Goal: Task Accomplishment & Management: Manage account settings

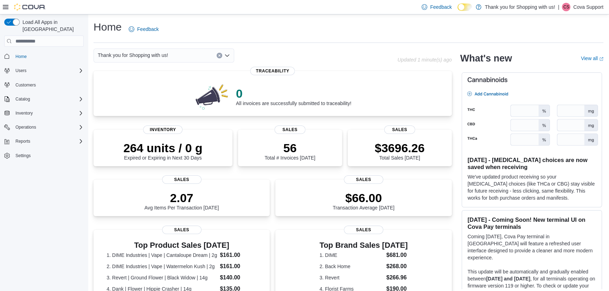
click at [57, 210] on div "Load All Apps in New Hub Home Users Customers Catalog Inventory Operations Repo…" at bounding box center [44, 153] width 88 height 279
click at [34, 66] on div "Users" at bounding box center [48, 70] width 71 height 8
click at [25, 88] on div "Users Security Roles Users" at bounding box center [43, 80] width 79 height 32
click at [25, 86] on link "Users" at bounding box center [18, 90] width 17 height 8
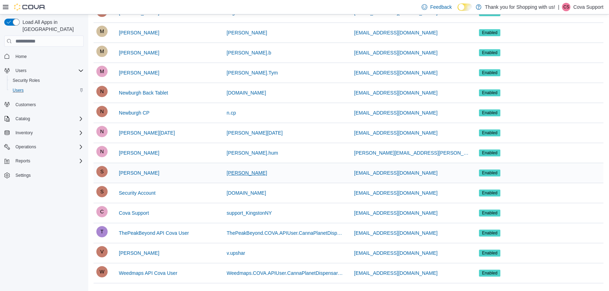
scroll to position [339, 0]
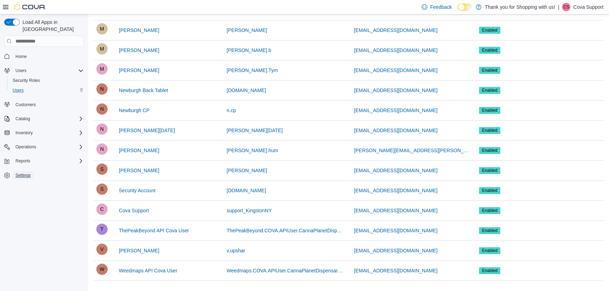
click at [29, 173] on span "Settings" at bounding box center [22, 176] width 15 height 6
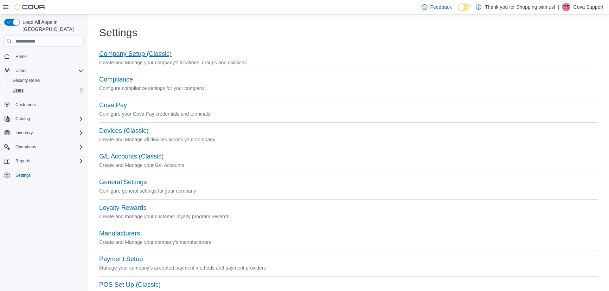
click at [135, 52] on button "Company Setup (Classic)" at bounding box center [135, 53] width 72 height 7
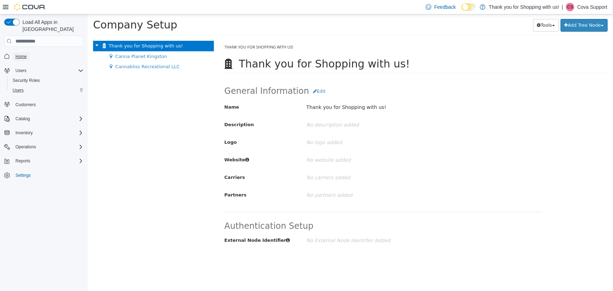
click at [26, 54] on span "Home" at bounding box center [20, 57] width 11 height 6
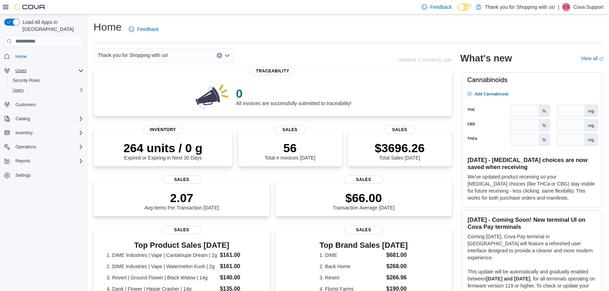
click at [76, 66] on div "Users" at bounding box center [48, 70] width 71 height 8
click at [577, 32] on div "Home Feedback" at bounding box center [347, 29] width 509 height 18
click at [38, 66] on div "Users" at bounding box center [48, 70] width 71 height 8
click at [23, 87] on span "Users" at bounding box center [18, 90] width 11 height 6
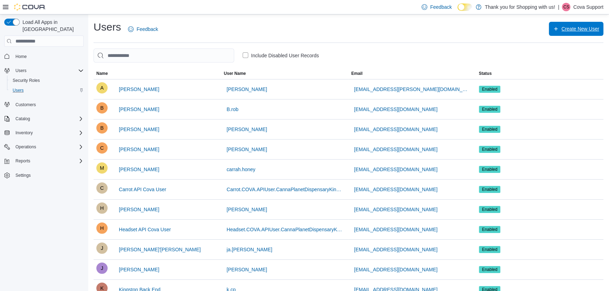
drag, startPoint x: 591, startPoint y: 27, endPoint x: 585, endPoint y: 25, distance: 6.3
click at [585, 25] on span "Create New User" at bounding box center [576, 29] width 46 height 14
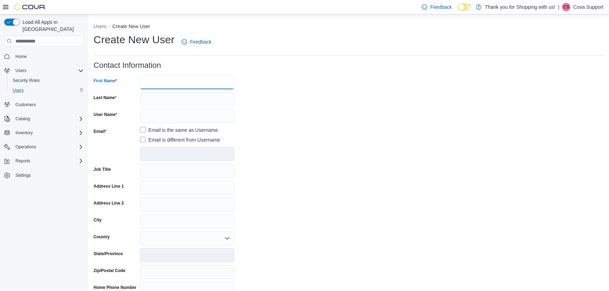
drag, startPoint x: 179, startPoint y: 79, endPoint x: 189, endPoint y: 85, distance: 12.1
click at [179, 79] on input "First Name" at bounding box center [187, 82] width 94 height 14
type input "**"
type input "*******"
click at [294, 111] on form "Contact Information First Name ** Last Name ******* User Name Email Email is th…" at bounding box center [347, 215] width 509 height 308
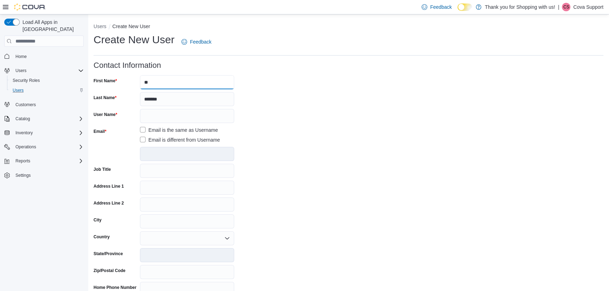
click at [193, 85] on input "**" at bounding box center [187, 82] width 94 height 14
type input "*******"
drag, startPoint x: 193, startPoint y: 122, endPoint x: 291, endPoint y: 104, distance: 100.0
click at [193, 122] on input "User Name" at bounding box center [187, 116] width 94 height 14
drag, startPoint x: 184, startPoint y: 117, endPoint x: 122, endPoint y: 118, distance: 61.5
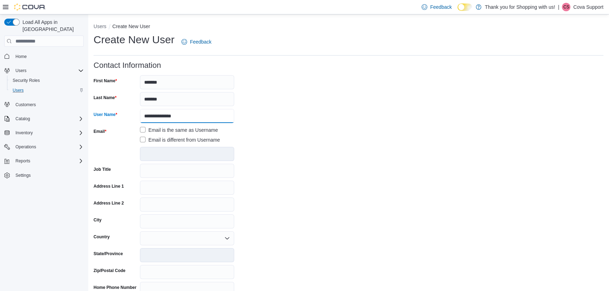
click at [122, 118] on div "**********" at bounding box center [163, 116] width 141 height 14
type input "**"
drag, startPoint x: 285, startPoint y: 172, endPoint x: 293, endPoint y: 169, distance: 9.2
click at [285, 172] on form "Contact Information First Name ******* Last Name ******* User Name ** Email Ema…" at bounding box center [347, 215] width 509 height 308
click at [172, 138] on label "Email is different from Username" at bounding box center [180, 140] width 80 height 8
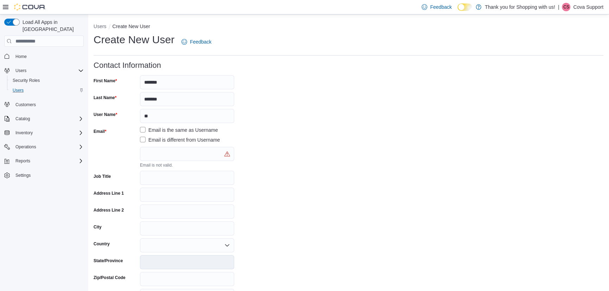
click at [170, 146] on div at bounding box center [187, 145] width 94 height 3
click at [195, 151] on input "text" at bounding box center [187, 154] width 94 height 14
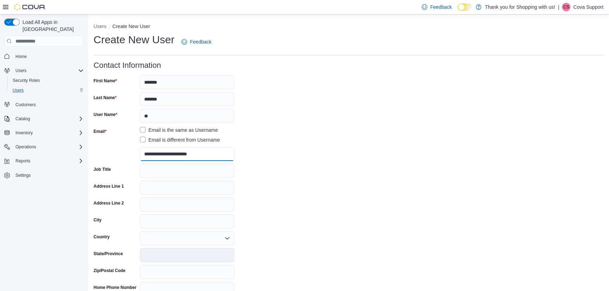
type input "**********"
click at [310, 140] on form "**********" at bounding box center [347, 215] width 509 height 308
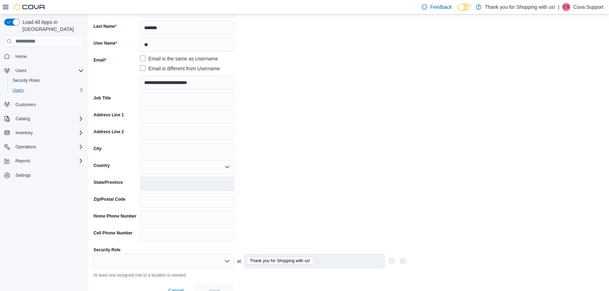
scroll to position [84, 0]
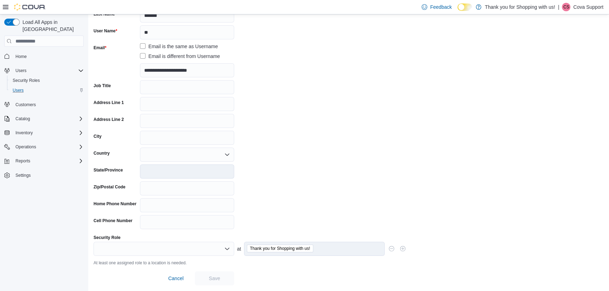
click at [167, 248] on div at bounding box center [163, 249] width 141 height 14
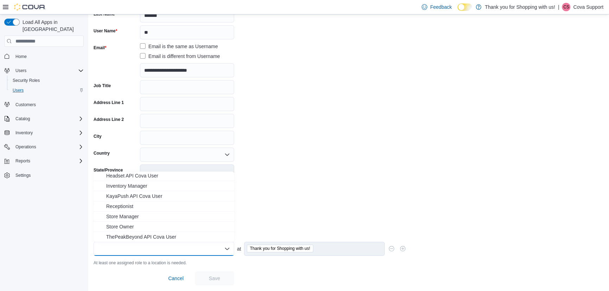
scroll to position [32, 0]
click at [129, 206] on span "Store Manager" at bounding box center [168, 205] width 124 height 7
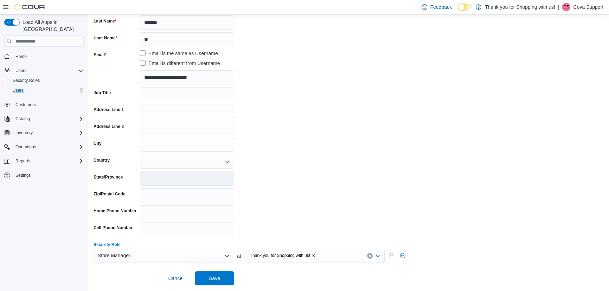
click at [574, 84] on form "**********" at bounding box center [347, 135] width 509 height 301
click at [330, 257] on div "Thank you for Shopping with us!" at bounding box center [314, 256] width 141 height 14
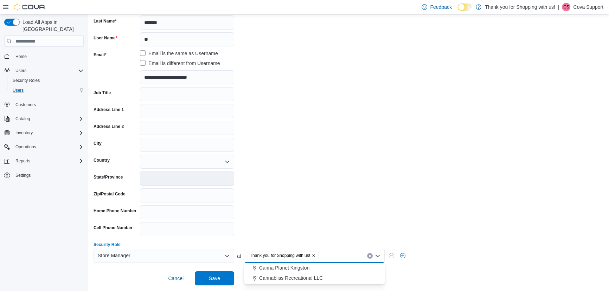
click at [330, 257] on div "Thank you for Shopping with us!" at bounding box center [314, 256] width 141 height 14
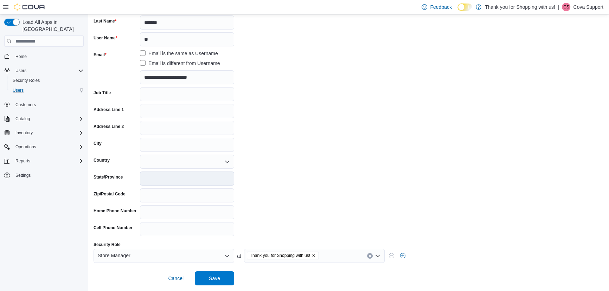
click at [332, 225] on form "**********" at bounding box center [347, 135] width 509 height 301
click at [343, 254] on div "Thank you for Shopping with us!" at bounding box center [314, 256] width 141 height 14
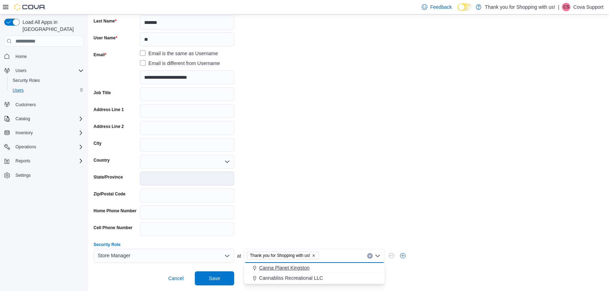
click at [264, 267] on span "Canna Planet Kingston" at bounding box center [284, 267] width 50 height 7
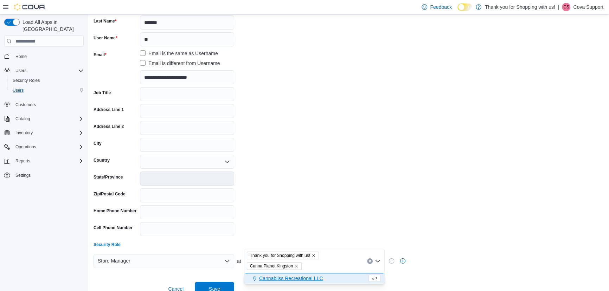
click at [315, 255] on icon "Remove Thank you for Shopping with us! from selection in this group" at bounding box center [313, 255] width 4 height 4
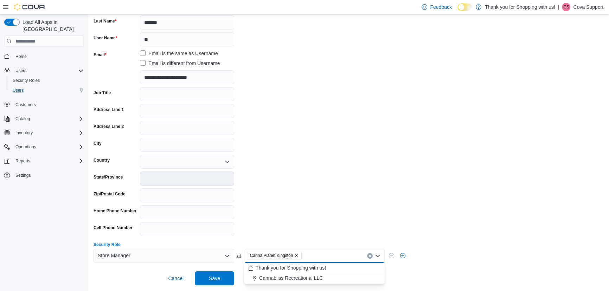
click at [352, 221] on form "**********" at bounding box center [347, 135] width 509 height 301
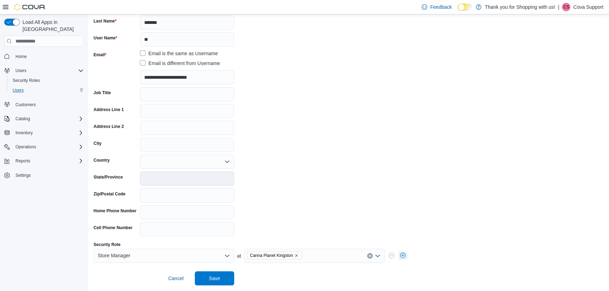
click at [401, 255] on button "button" at bounding box center [402, 255] width 8 height 8
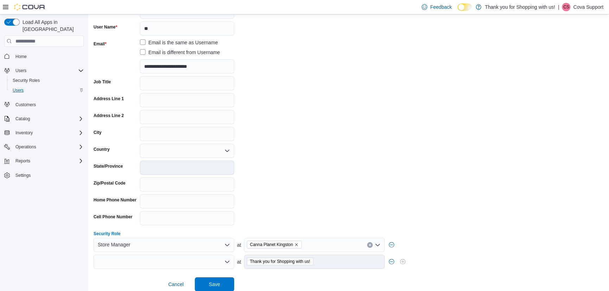
scroll to position [93, 0]
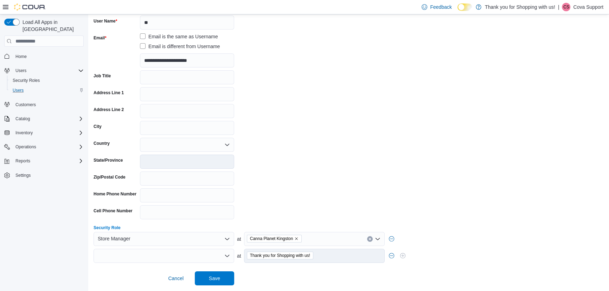
click at [131, 260] on div at bounding box center [163, 256] width 141 height 14
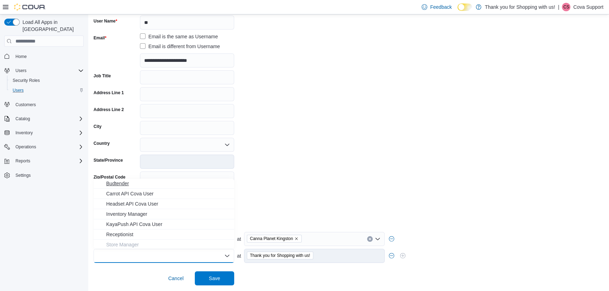
click at [117, 182] on span "Budtender" at bounding box center [168, 183] width 124 height 7
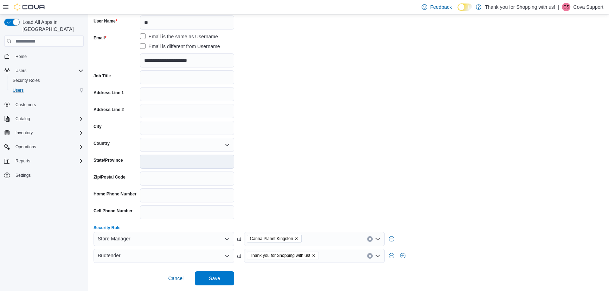
click at [398, 138] on form "**********" at bounding box center [347, 127] width 509 height 318
click at [392, 255] on button "button" at bounding box center [391, 255] width 8 height 8
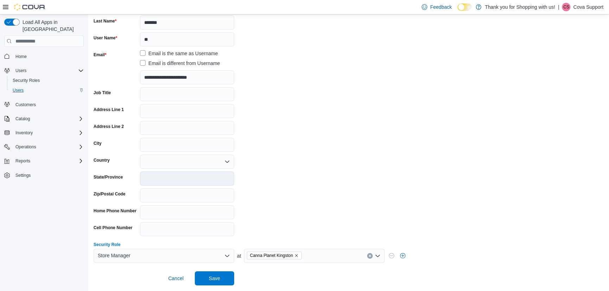
scroll to position [77, 0]
click at [295, 256] on icon "Remove Canna Planet Kingston from selection in this group" at bounding box center [296, 255] width 4 height 4
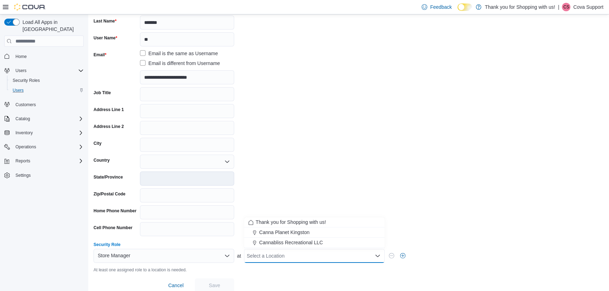
click at [296, 256] on div "Select a Location Combo box. Selected. Combo box input. Select a Location. Type…" at bounding box center [314, 256] width 141 height 14
click at [294, 223] on span "Thank you for Shopping with us!" at bounding box center [290, 222] width 70 height 7
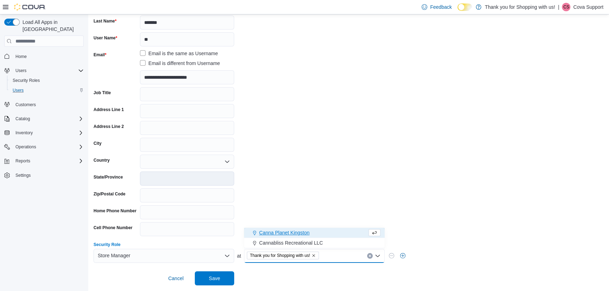
click at [318, 193] on form "**********" at bounding box center [347, 135] width 509 height 301
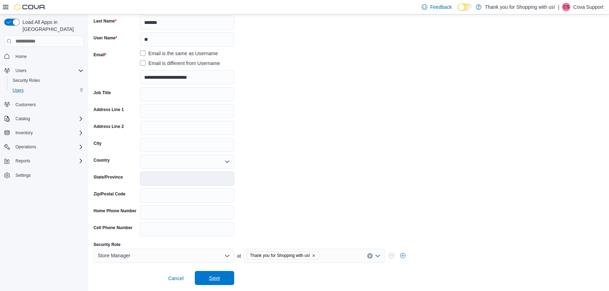
click at [219, 279] on span "Save" at bounding box center [214, 277] width 11 height 7
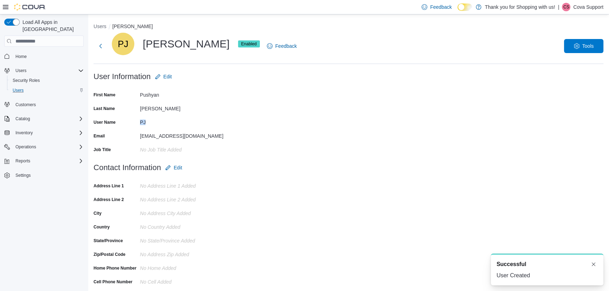
drag, startPoint x: 141, startPoint y: 121, endPoint x: 152, endPoint y: 122, distance: 12.0
click at [152, 122] on div "PJ" at bounding box center [187, 121] width 94 height 8
click at [154, 121] on div "PJ" at bounding box center [187, 121] width 94 height 8
click at [102, 25] on button "Users" at bounding box center [99, 27] width 13 height 6
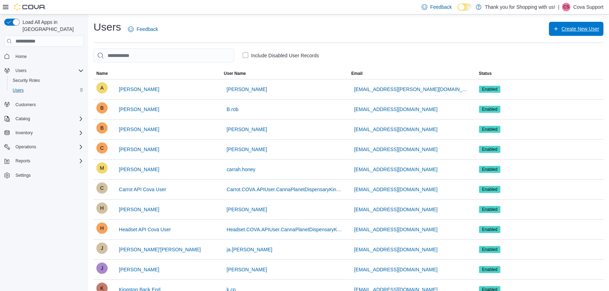
click at [577, 28] on span "Create New User" at bounding box center [580, 28] width 38 height 7
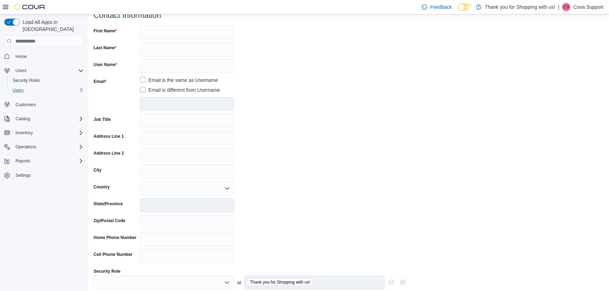
scroll to position [84, 0]
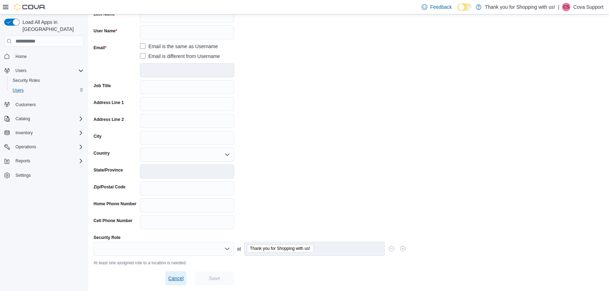
click at [173, 279] on span "Cancel" at bounding box center [175, 278] width 15 height 7
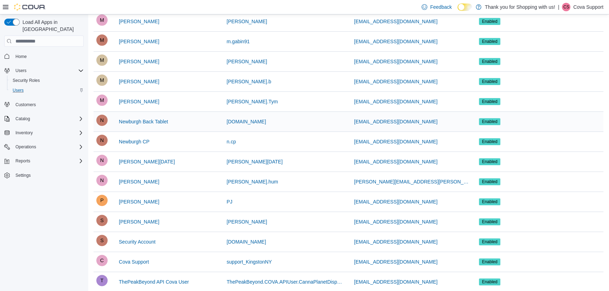
scroll to position [319, 0]
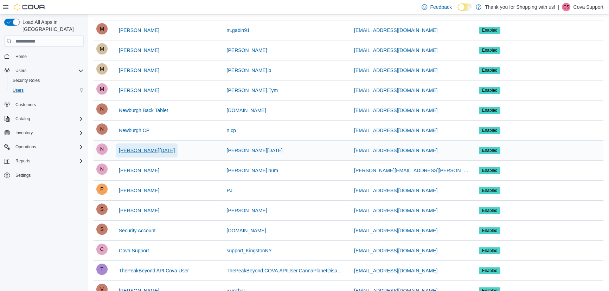
click at [128, 148] on span "Nick Natale" at bounding box center [147, 150] width 56 height 7
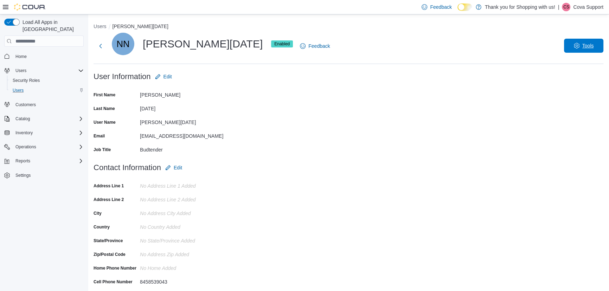
click at [603, 40] on button "Tools" at bounding box center [583, 46] width 39 height 14
click at [583, 60] on span "Reset Password" at bounding box center [577, 64] width 41 height 8
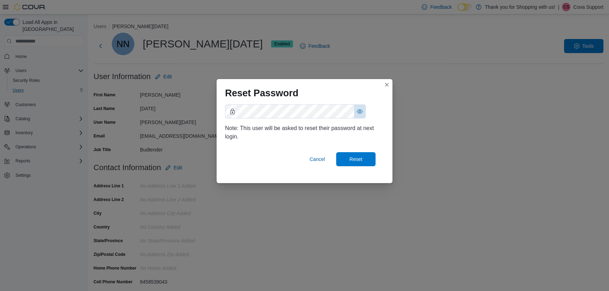
click at [357, 112] on button "Show password as plain text. Note: this will visually expose your password on t…" at bounding box center [359, 111] width 11 height 13
click at [317, 162] on span "Cancel" at bounding box center [316, 159] width 15 height 7
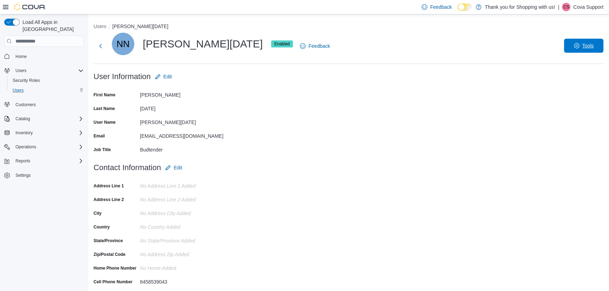
click at [590, 42] on span "Tools" at bounding box center [583, 46] width 31 height 14
click at [315, 21] on div "Users Nick Natale NN Nick Natale Enabled Feedback Tools User Information Edit F…" at bounding box center [348, 177] width 521 height 326
click at [97, 26] on button "Users" at bounding box center [99, 27] width 13 height 6
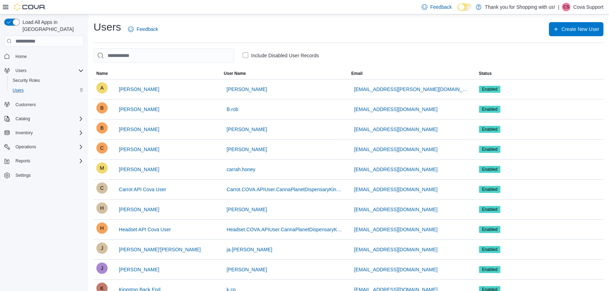
click at [282, 56] on label "Include Disabled User Records" at bounding box center [280, 55] width 76 height 8
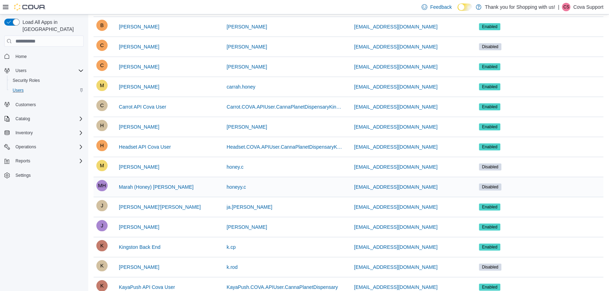
scroll to position [128, 0]
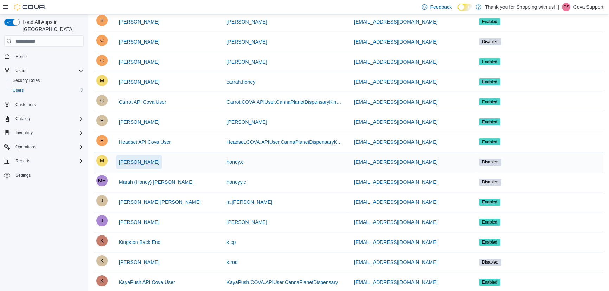
click at [141, 159] on span "Marah Carr" at bounding box center [139, 161] width 40 height 7
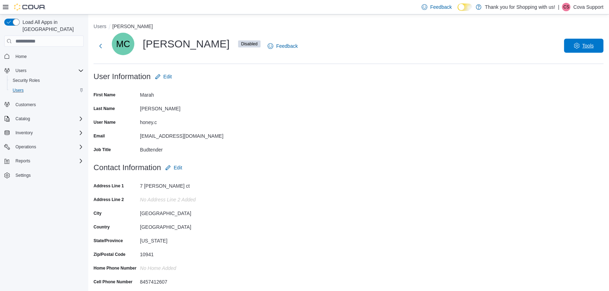
click at [598, 47] on span "Tools" at bounding box center [583, 46] width 31 height 14
click at [421, 40] on div "MC Marah Carr Disabled Feedback Tools" at bounding box center [347, 46] width 509 height 27
click at [100, 26] on button "Users" at bounding box center [99, 27] width 13 height 6
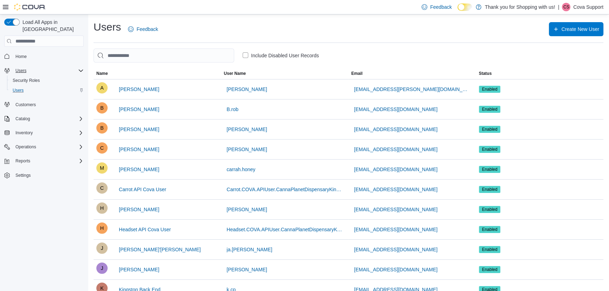
click at [29, 66] on div "Users" at bounding box center [48, 70] width 71 height 8
click at [47, 66] on div "Users" at bounding box center [48, 70] width 71 height 8
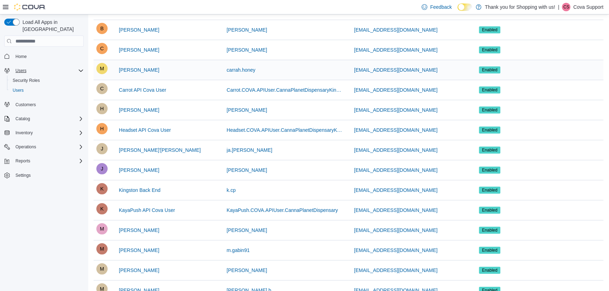
scroll to position [160, 0]
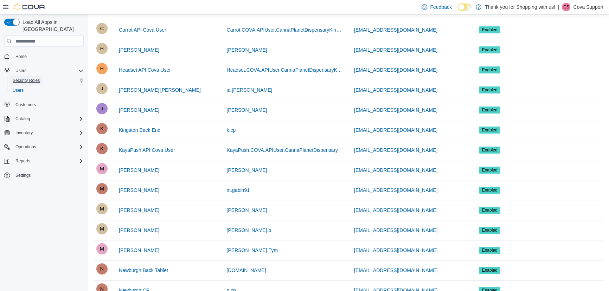
click at [32, 78] on span "Security Roles" at bounding box center [26, 81] width 27 height 6
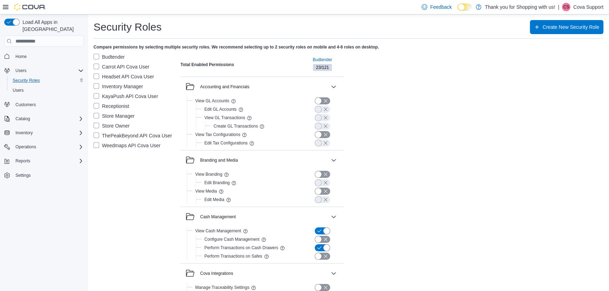
click at [122, 114] on label "Store Manager" at bounding box center [113, 116] width 41 height 8
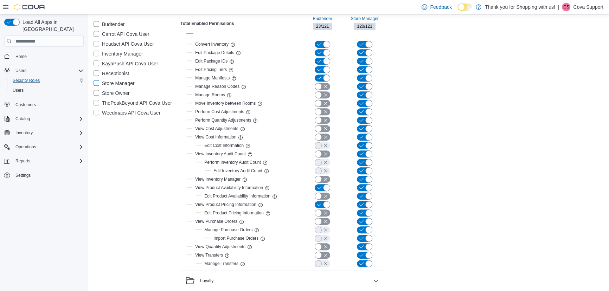
scroll to position [511, 0]
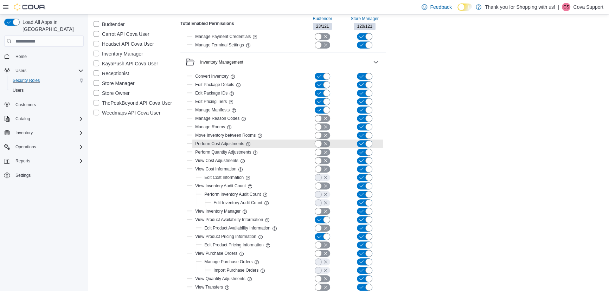
click at [320, 143] on button "button" at bounding box center [321, 143] width 15 height 7
click at [324, 151] on button "button" at bounding box center [321, 152] width 15 height 7
click at [317, 144] on button "button" at bounding box center [321, 143] width 15 height 7
click at [318, 154] on button "button" at bounding box center [321, 152] width 15 height 7
click at [450, 145] on div "Total Enabled Permissions Budtender 23 / 121 Store Manager 120 / 121 Accounting…" at bounding box center [391, 268] width 423 height 1458
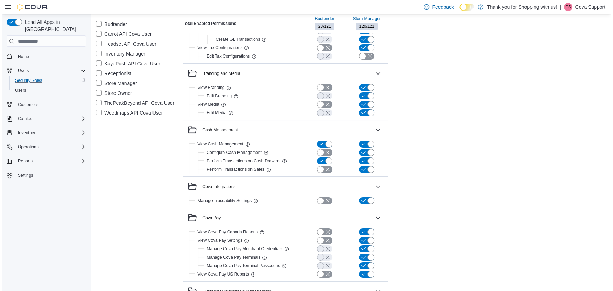
scroll to position [0, 0]
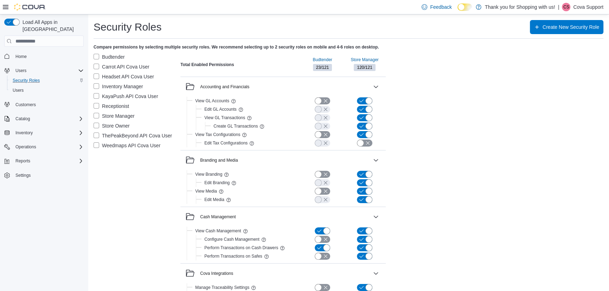
click at [105, 115] on label "Store Manager" at bounding box center [113, 116] width 41 height 8
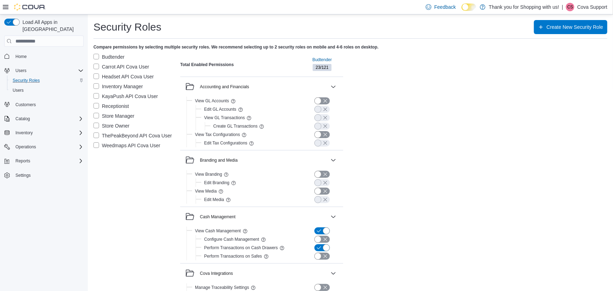
click at [110, 148] on label "Weedmaps API Cova User" at bounding box center [126, 145] width 67 height 8
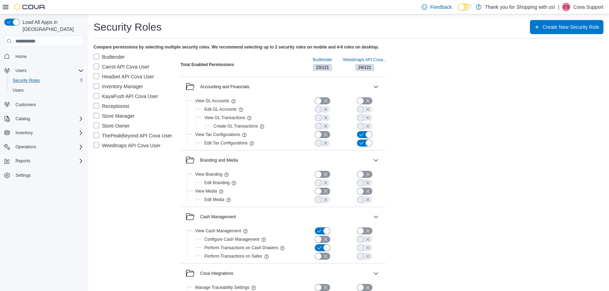
click at [111, 149] on label "Weedmaps API Cova User" at bounding box center [126, 145] width 67 height 8
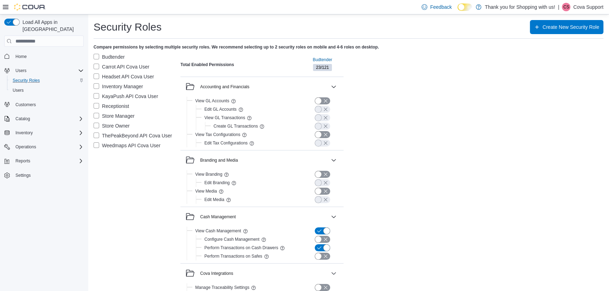
click at [118, 56] on label "Budtender" at bounding box center [108, 57] width 31 height 8
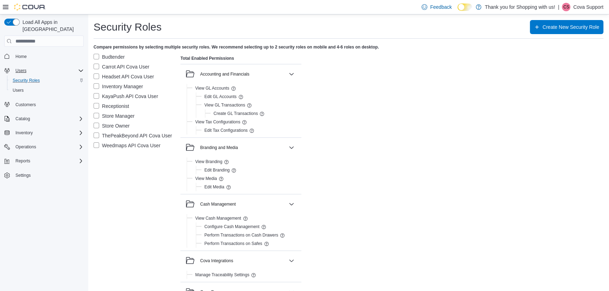
drag, startPoint x: 30, startPoint y: 62, endPoint x: 35, endPoint y: 65, distance: 5.8
click at [30, 66] on div "Users" at bounding box center [48, 70] width 71 height 8
click at [28, 153] on span "Settings" at bounding box center [22, 156] width 15 height 6
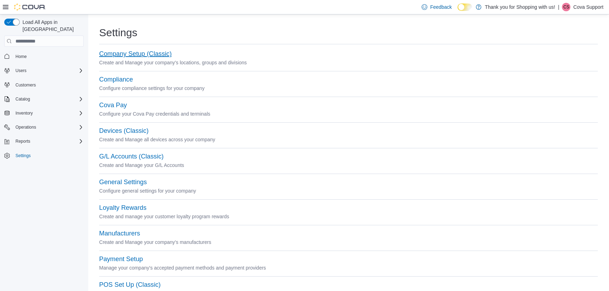
click at [155, 56] on button "Company Setup (Classic)" at bounding box center [135, 53] width 72 height 7
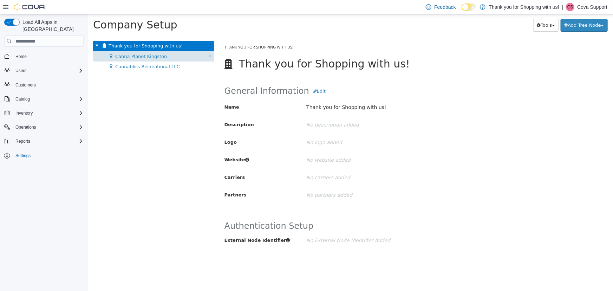
click at [152, 58] on span "Canna Planet Kingston" at bounding box center [141, 56] width 52 height 5
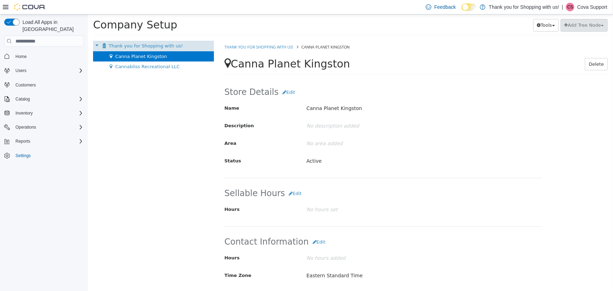
click at [126, 47] on span "Thank you for Shopping with us!" at bounding box center [145, 45] width 74 height 5
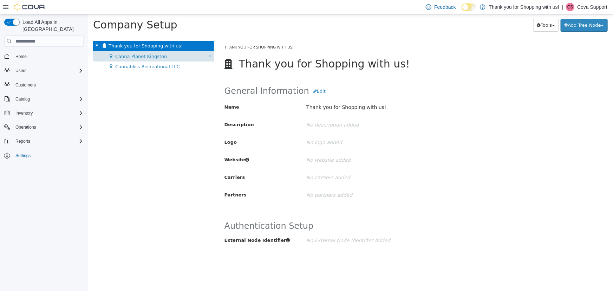
click at [118, 60] on div "Canna Planet Kingston Move Location" at bounding box center [153, 56] width 121 height 11
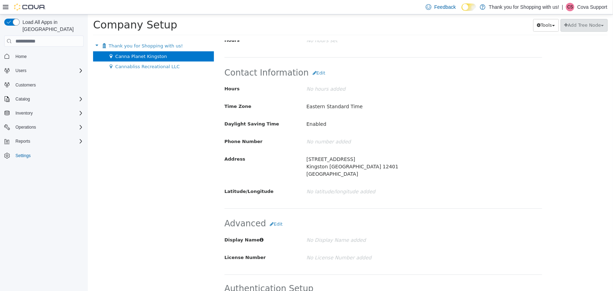
scroll to position [160, 0]
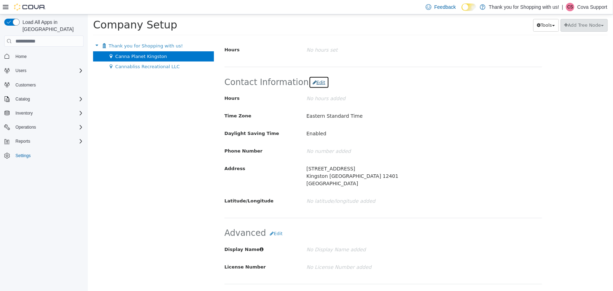
click at [312, 77] on button "Edit" at bounding box center [318, 82] width 20 height 13
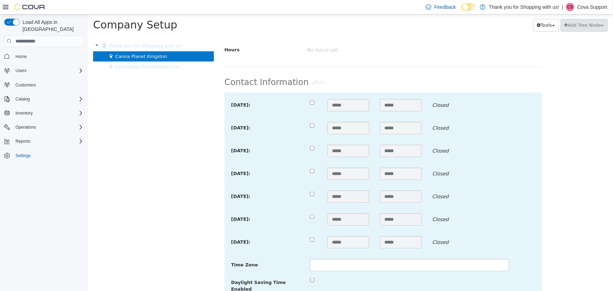
type input "**********"
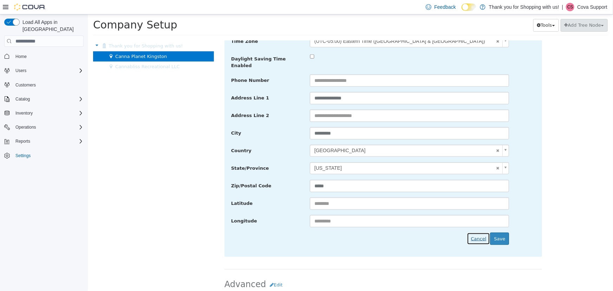
drag, startPoint x: 481, startPoint y: 233, endPoint x: 476, endPoint y: 230, distance: 5.7
click at [481, 233] on button "Cancel" at bounding box center [478, 239] width 23 height 13
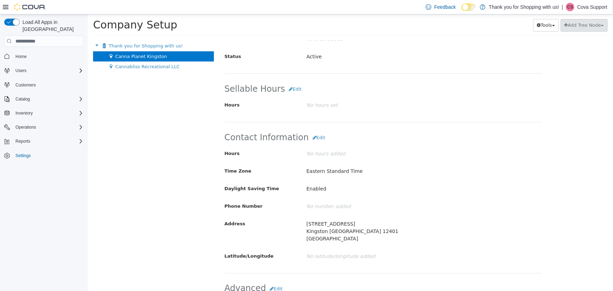
scroll to position [79, 0]
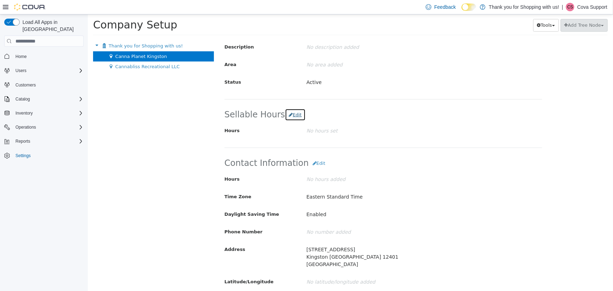
click at [286, 113] on button "Edit" at bounding box center [295, 115] width 20 height 13
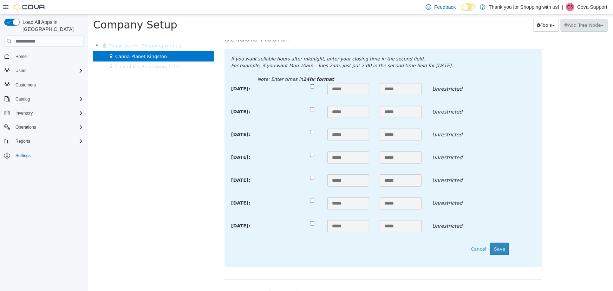
scroll to position [271, 0]
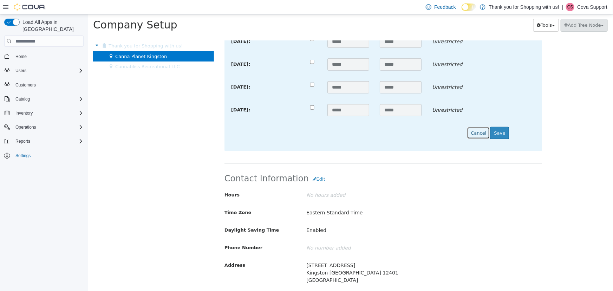
click at [477, 132] on button "Cancel" at bounding box center [478, 133] width 23 height 13
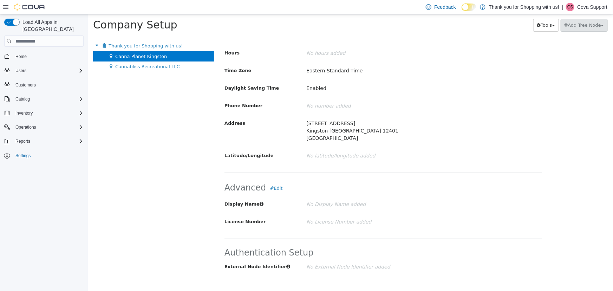
scroll to position [207, 0]
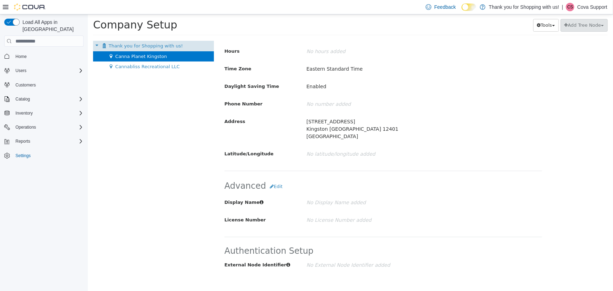
click at [133, 46] on span "Thank you for Shopping with us!" at bounding box center [145, 45] width 74 height 5
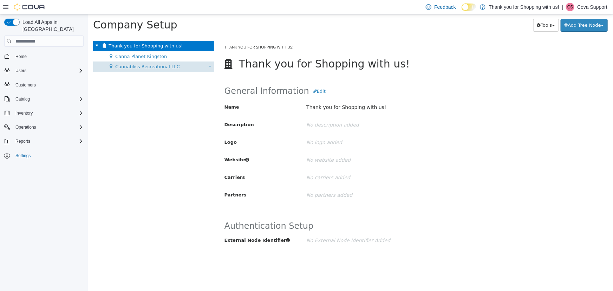
click at [154, 66] on span "Cannabliss Recreational LLC" at bounding box center [147, 66] width 64 height 5
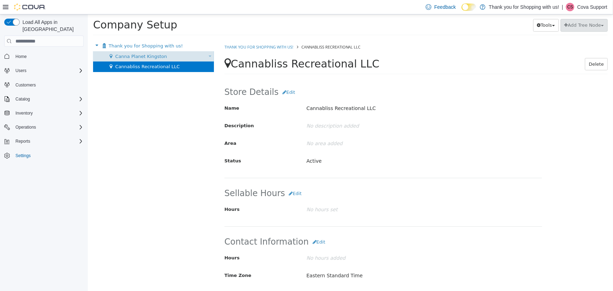
click at [123, 54] on span "Canna Planet Kingston" at bounding box center [141, 56] width 52 height 5
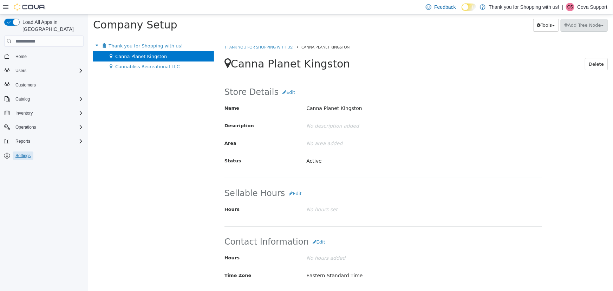
click at [17, 153] on span "Settings" at bounding box center [22, 156] width 15 height 6
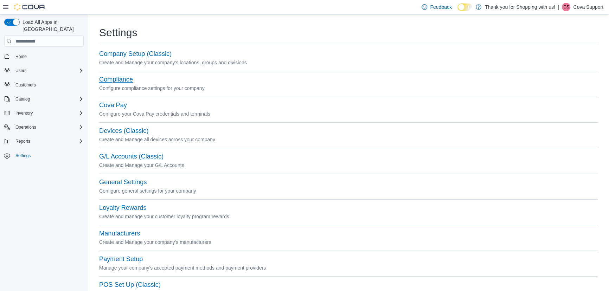
click at [113, 80] on button "Compliance" at bounding box center [116, 79] width 34 height 7
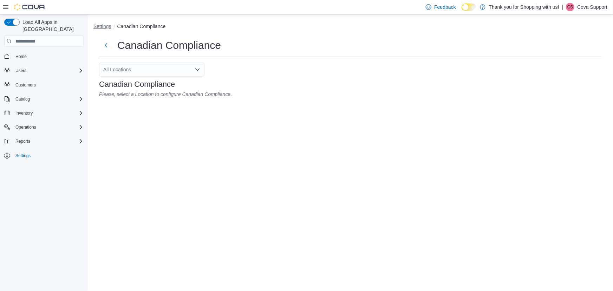
click at [96, 28] on button "Settings" at bounding box center [102, 27] width 18 height 6
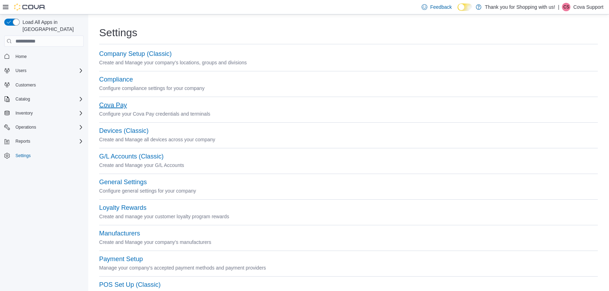
click at [119, 102] on button "Cova Pay" at bounding box center [113, 105] width 28 height 7
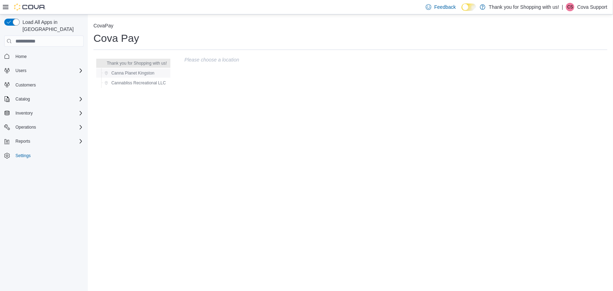
click at [141, 72] on span "Canna Planet Kingston" at bounding box center [132, 73] width 43 height 6
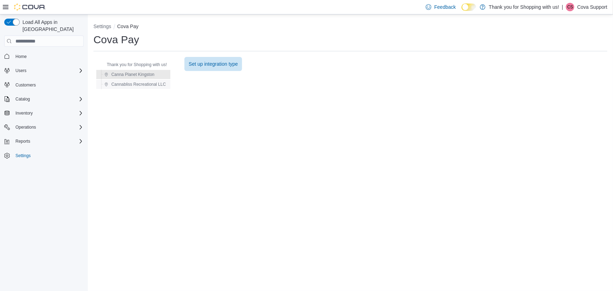
click at [156, 86] on span "Cannabliss Recreational LLC" at bounding box center [138, 85] width 54 height 6
click at [105, 25] on button "Settings" at bounding box center [102, 27] width 18 height 6
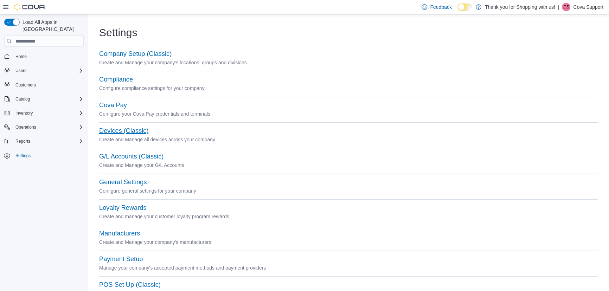
click at [120, 134] on button "Devices (Classic)" at bounding box center [123, 130] width 49 height 7
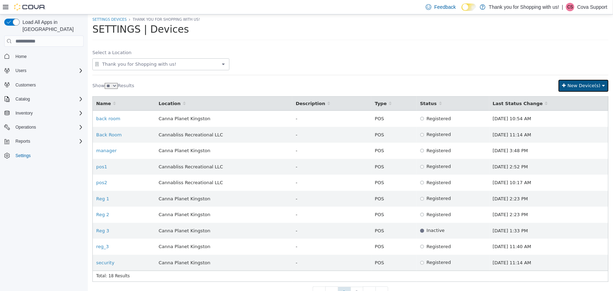
click at [582, 83] on span "New Device(s)" at bounding box center [583, 85] width 33 height 5
click at [561, 95] on div "Add New Device" at bounding box center [582, 98] width 71 height 9
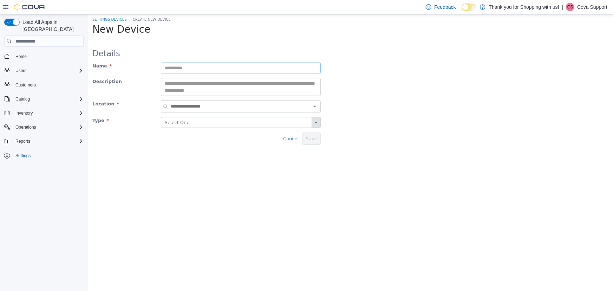
click at [205, 67] on input "text" at bounding box center [241, 68] width 160 height 11
click at [251, 110] on div at bounding box center [240, 106] width 156 height 9
click at [247, 130] on div "Canna Planet Kingston (1)" at bounding box center [237, 127] width 139 height 7
click at [296, 138] on span "Cancel" at bounding box center [290, 138] width 15 height 5
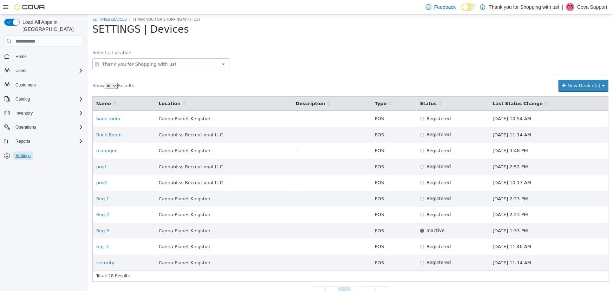
click at [22, 153] on span "Settings" at bounding box center [22, 156] width 15 height 6
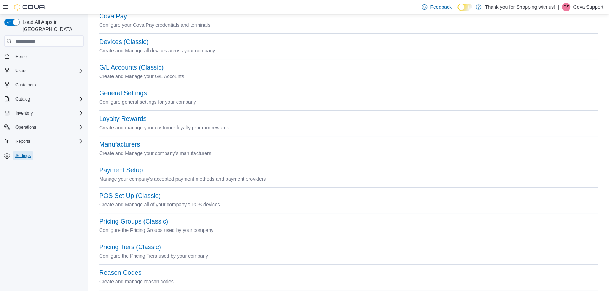
scroll to position [96, 0]
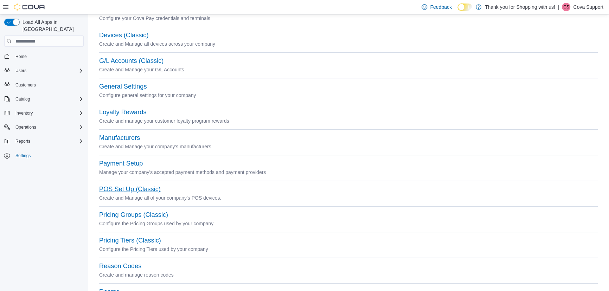
click at [156, 190] on button "POS Set Up (Classic)" at bounding box center [129, 189] width 61 height 7
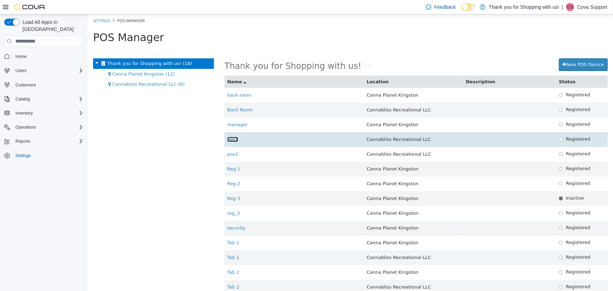
click at [229, 139] on link "pos1" at bounding box center [232, 139] width 11 height 5
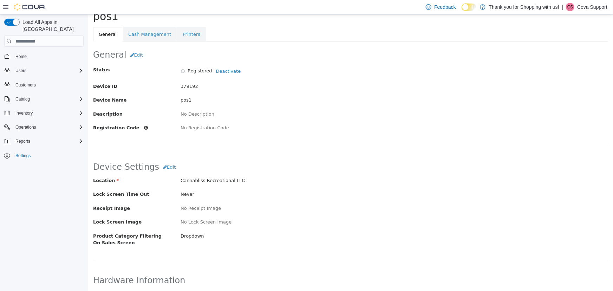
scroll to position [32, 0]
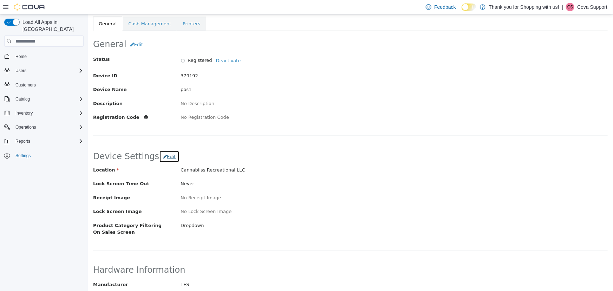
click at [167, 156] on span "Edit" at bounding box center [171, 156] width 9 height 5
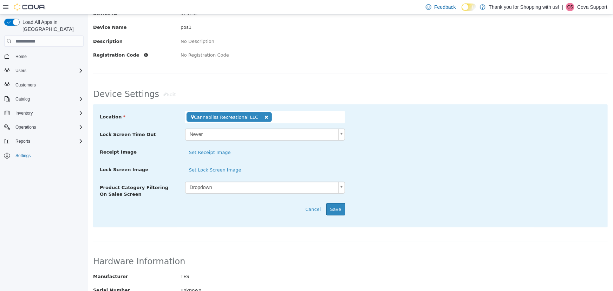
scroll to position [96, 0]
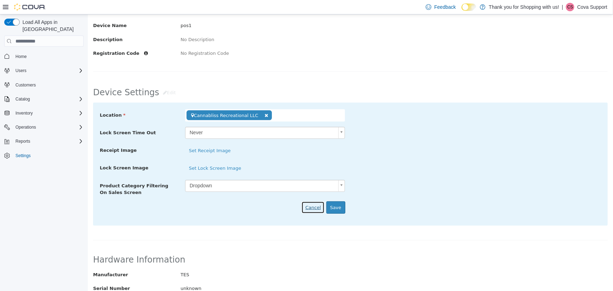
click at [307, 208] on button "Cancel" at bounding box center [312, 207] width 23 height 13
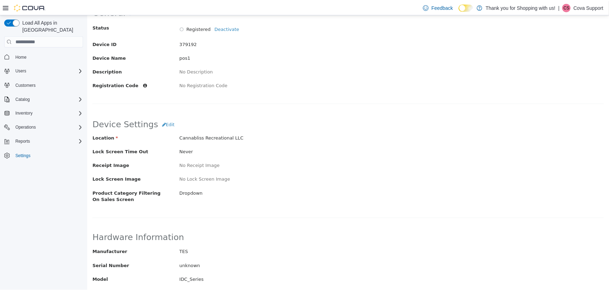
scroll to position [0, 0]
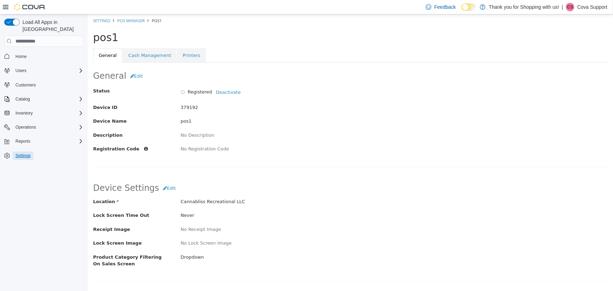
drag, startPoint x: 17, startPoint y: 148, endPoint x: 509, endPoint y: 64, distance: 499.4
click at [17, 153] on span "Settings" at bounding box center [22, 156] width 15 height 6
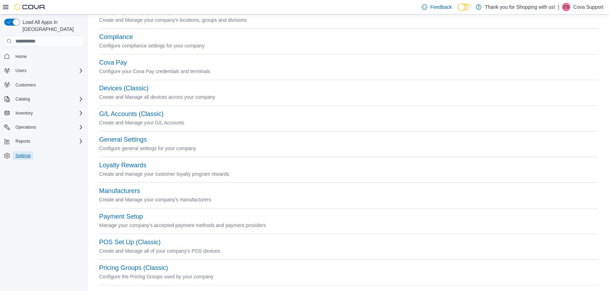
scroll to position [64, 0]
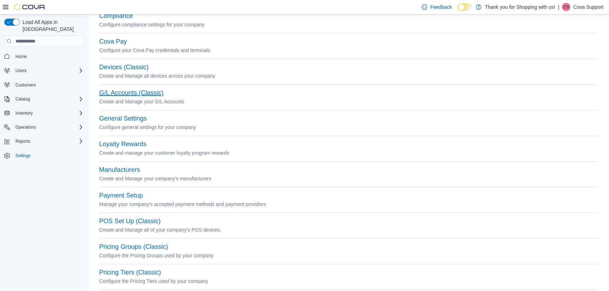
click at [154, 92] on button "G/L Accounts (Classic)" at bounding box center [131, 92] width 64 height 7
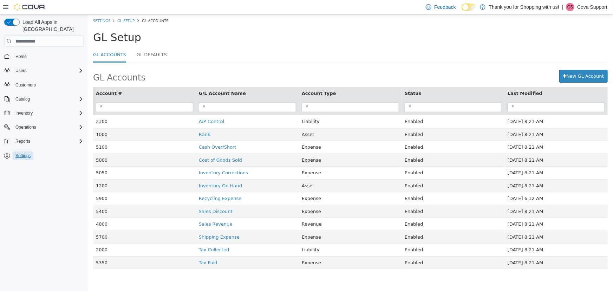
click at [26, 153] on span "Settings" at bounding box center [22, 156] width 15 height 6
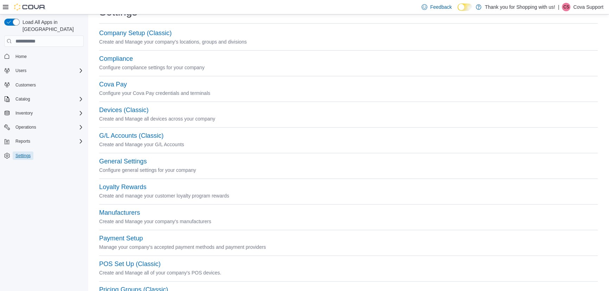
scroll to position [32, 0]
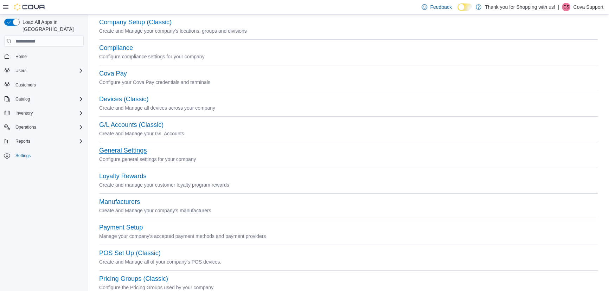
click at [123, 151] on button "General Settings" at bounding box center [122, 150] width 47 height 7
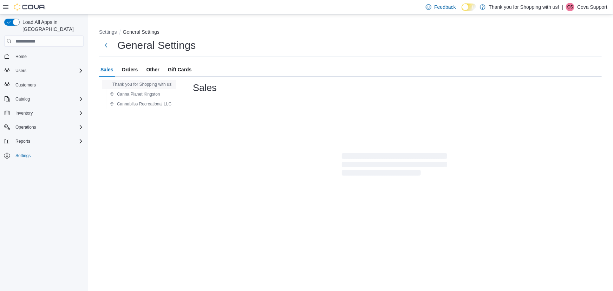
click at [138, 86] on span "Thank you for Shopping with us!" at bounding box center [142, 85] width 60 height 6
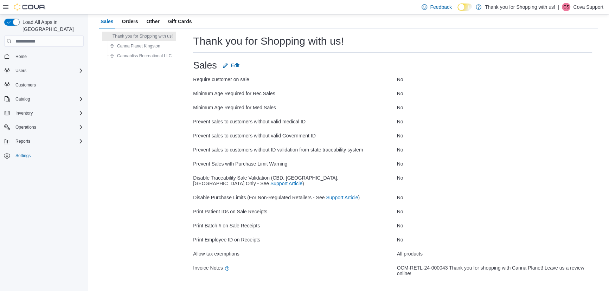
scroll to position [49, 0]
click at [133, 46] on span "Canna Planet Kingston" at bounding box center [138, 46] width 43 height 6
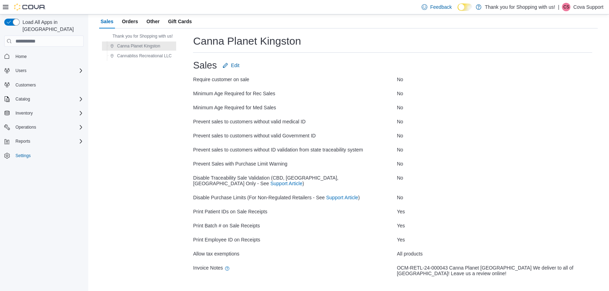
scroll to position [49, 0]
click at [229, 63] on span "Edit" at bounding box center [230, 65] width 17 height 14
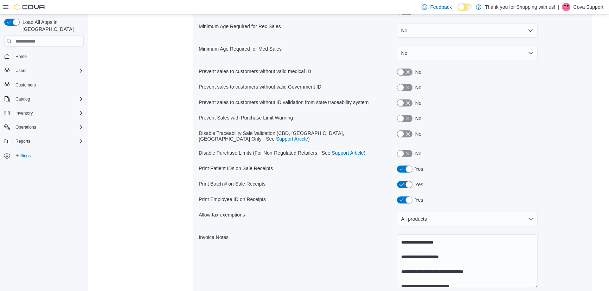
scroll to position [164, 0]
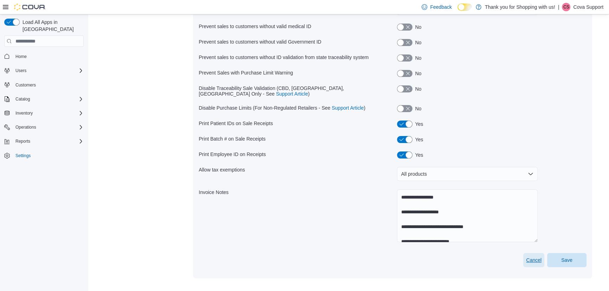
click at [535, 256] on span "Cancel" at bounding box center [533, 259] width 15 height 7
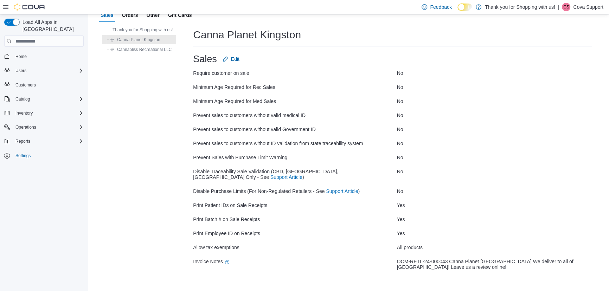
scroll to position [49, 0]
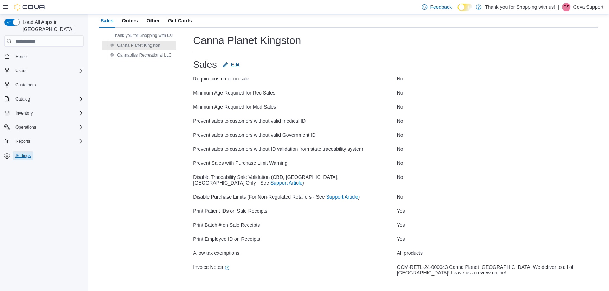
drag, startPoint x: 17, startPoint y: 147, endPoint x: 21, endPoint y: 145, distance: 4.3
click at [17, 153] on span "Settings" at bounding box center [22, 156] width 15 height 6
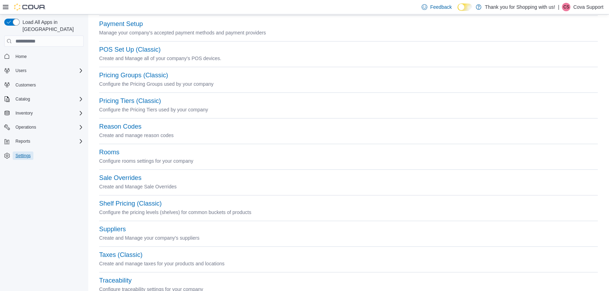
scroll to position [223, 0]
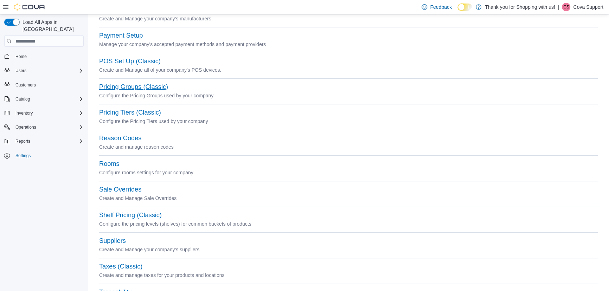
click at [137, 85] on button "Pricing Groups (Classic)" at bounding box center [133, 86] width 69 height 7
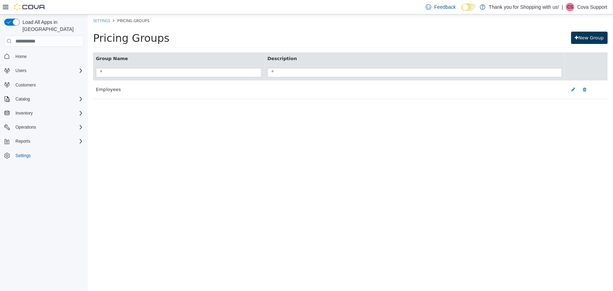
click at [582, 35] on link "New Group" at bounding box center [589, 38] width 37 height 13
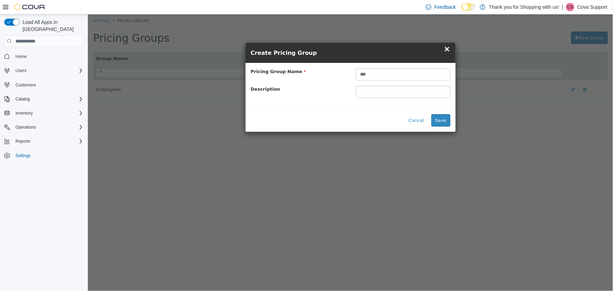
type input "**********"
click at [441, 124] on button "Save" at bounding box center [440, 120] width 19 height 13
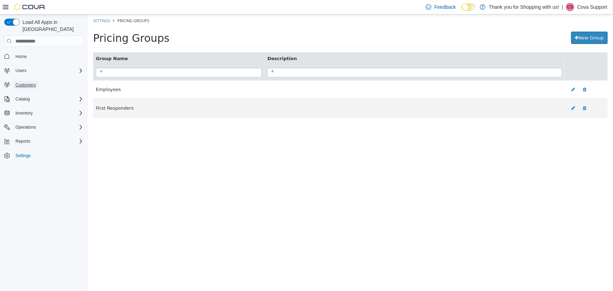
click at [30, 82] on span "Customers" at bounding box center [25, 85] width 20 height 6
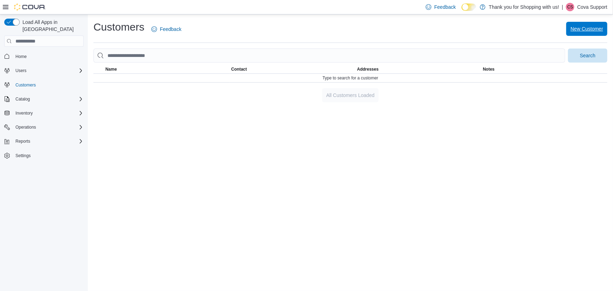
click at [594, 29] on span "New Customer" at bounding box center [587, 28] width 33 height 7
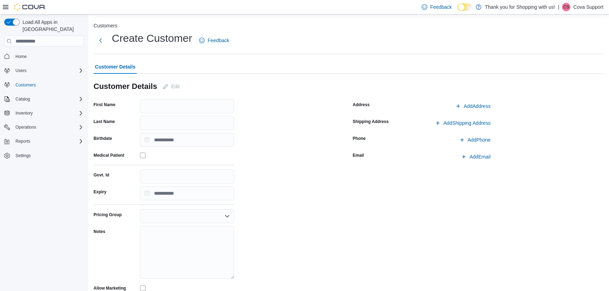
click at [195, 221] on div at bounding box center [187, 216] width 94 height 14
click at [165, 238] on span "First Responders" at bounding box center [190, 238] width 77 height 7
click at [378, 223] on div "Address Add Address Shipping Address Add Shipping Address Phone Add Phone Email…" at bounding box center [477, 196] width 250 height 194
click at [107, 26] on button "Customers" at bounding box center [105, 26] width 24 height 6
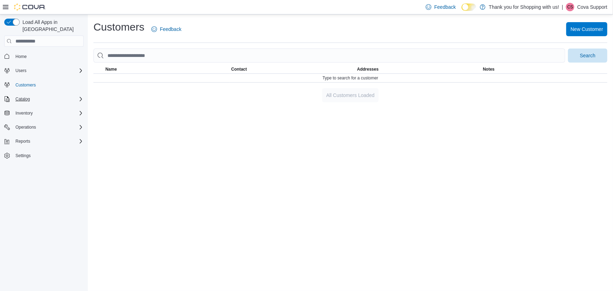
click at [60, 95] on div "Catalog" at bounding box center [48, 99] width 71 height 8
click at [36, 134] on link "Promotions" at bounding box center [23, 138] width 27 height 8
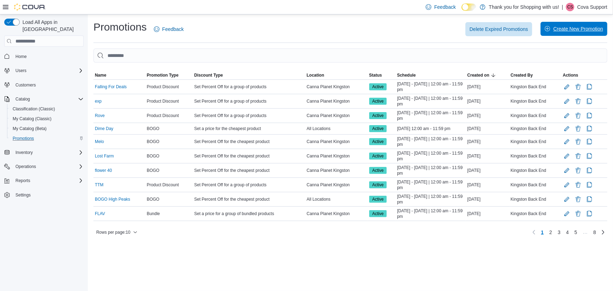
click at [575, 25] on span "Create New Promotion" at bounding box center [574, 29] width 58 height 14
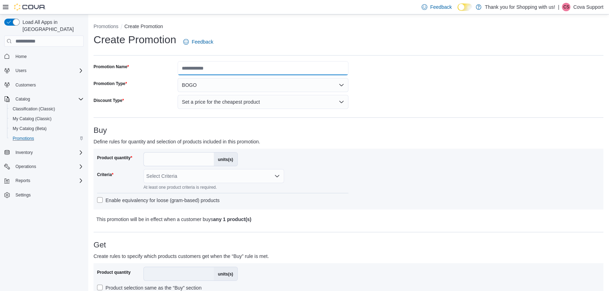
click at [218, 69] on input "Promotion Name" at bounding box center [262, 68] width 171 height 14
type input "**********"
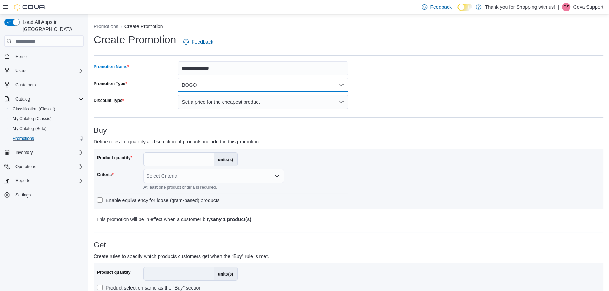
click at [235, 87] on button "BOGO" at bounding box center [262, 85] width 171 height 14
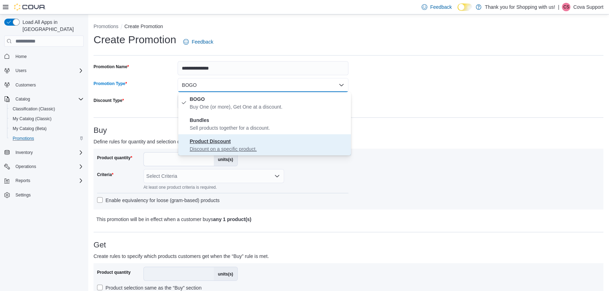
click at [229, 139] on strong "Product Discount" at bounding box center [209, 141] width 41 height 6
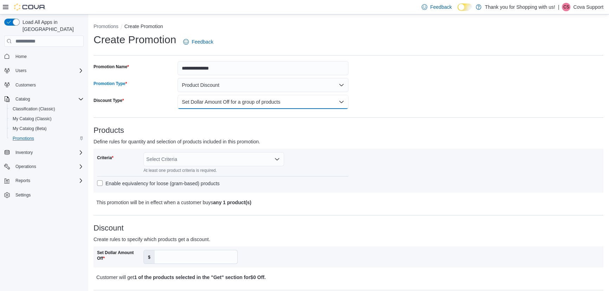
click at [233, 104] on button "Set Dollar Amount Off for a group of products" at bounding box center [262, 102] width 171 height 14
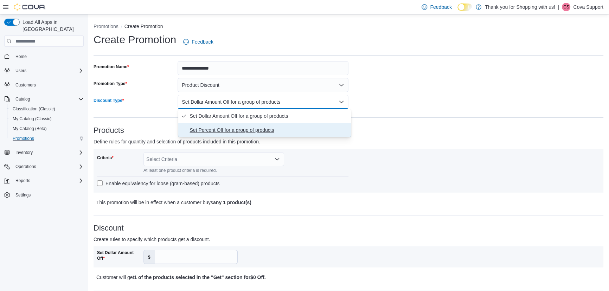
click at [227, 132] on span "Set Percent Off for a group of products" at bounding box center [268, 130] width 158 height 8
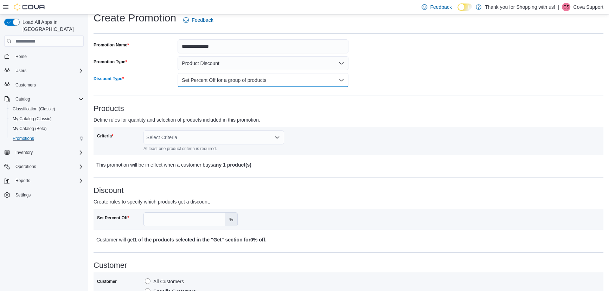
scroll to position [32, 0]
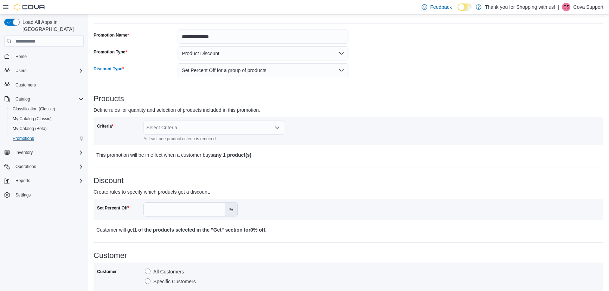
click at [184, 126] on div "Select Criteria" at bounding box center [213, 128] width 141 height 14
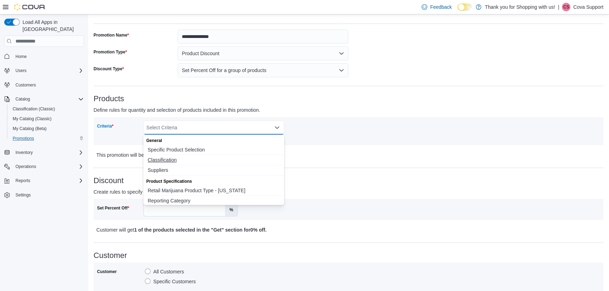
click at [162, 158] on span "Classification" at bounding box center [214, 159] width 132 height 7
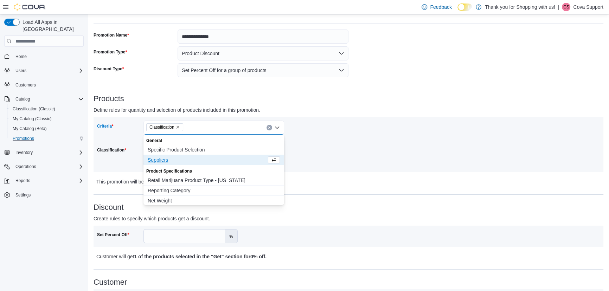
drag, startPoint x: 331, startPoint y: 121, endPoint x: 304, endPoint y: 129, distance: 27.8
click at [331, 121] on div "Criteria Classification Combo box. Selected. Classification. Press Backspace to…" at bounding box center [222, 145] width 251 height 48
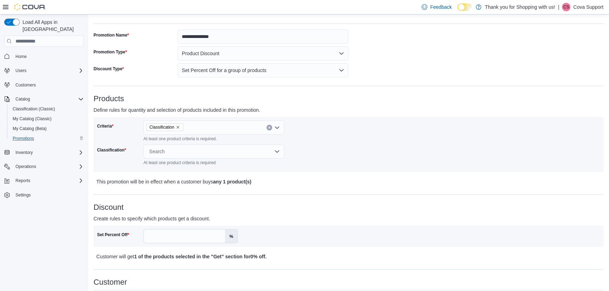
click at [163, 150] on div "Search" at bounding box center [213, 151] width 141 height 14
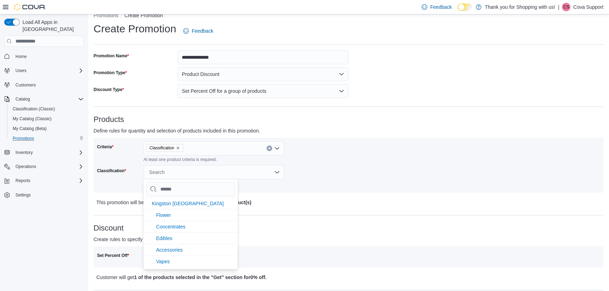
scroll to position [0, 0]
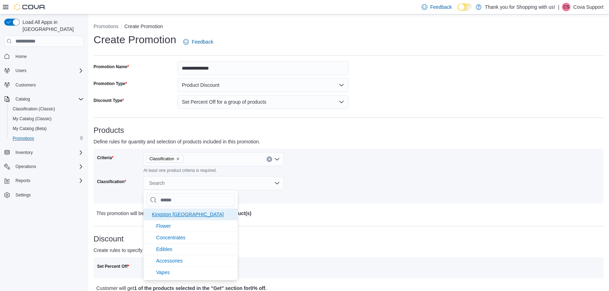
click at [168, 215] on span "Kingston [GEOGRAPHIC_DATA]" at bounding box center [188, 214] width 72 height 6
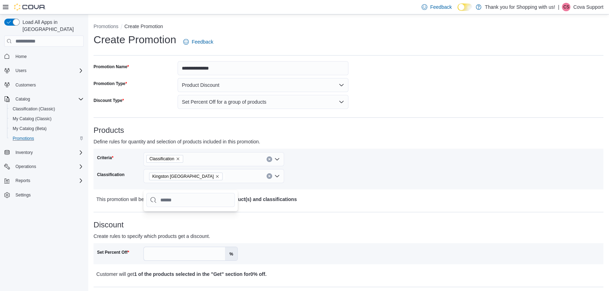
click at [99, 188] on div "Criteria Classification Classification Kingston NY" at bounding box center [347, 169] width 509 height 41
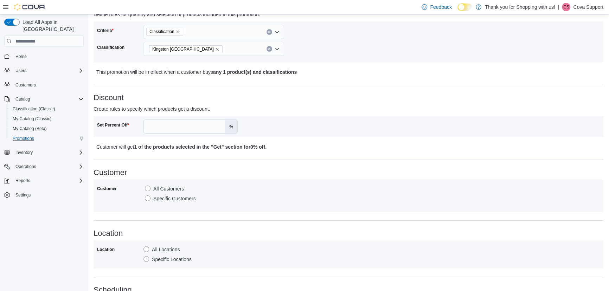
scroll to position [128, 0]
drag, startPoint x: 195, startPoint y: 126, endPoint x: 200, endPoint y: 124, distance: 5.5
click at [195, 126] on input "Set Percent Off" at bounding box center [184, 125] width 81 height 13
type input "**"
click at [277, 122] on div "Set Percent Off ** %" at bounding box center [222, 126] width 251 height 14
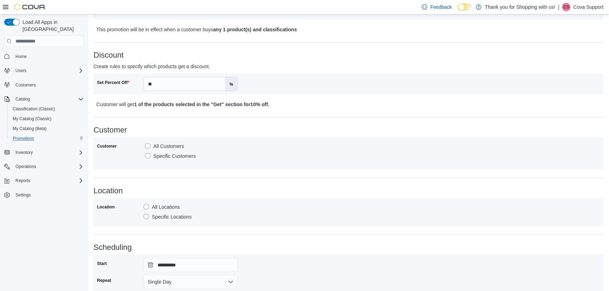
scroll to position [191, 0]
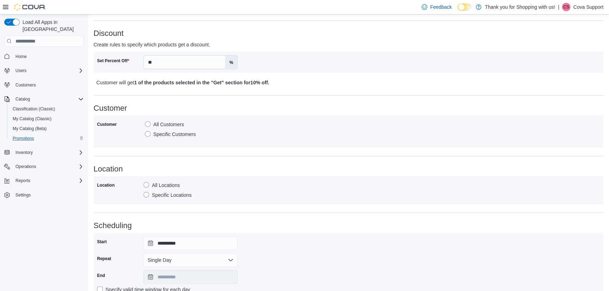
click at [182, 133] on label "Specific Customers" at bounding box center [170, 134] width 51 height 8
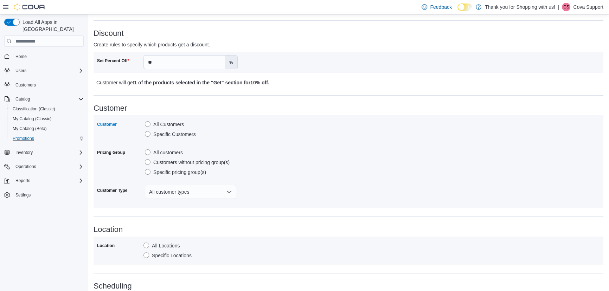
click at [186, 174] on label "Specific pricing group(s)" at bounding box center [175, 172] width 61 height 8
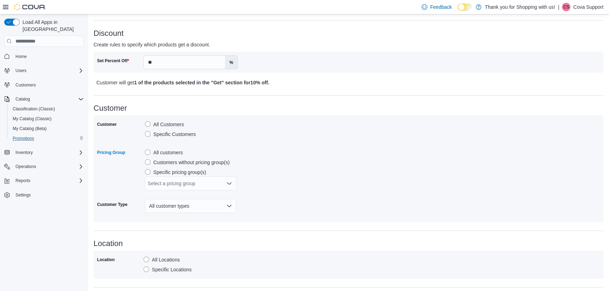
drag, startPoint x: 183, startPoint y: 186, endPoint x: 182, endPoint y: 189, distance: 3.9
click at [183, 186] on div "Select a pricing group" at bounding box center [190, 183] width 91 height 14
click at [180, 205] on span "First Responders" at bounding box center [190, 205] width 83 height 7
click at [333, 224] on div "**********" at bounding box center [347, 140] width 509 height 541
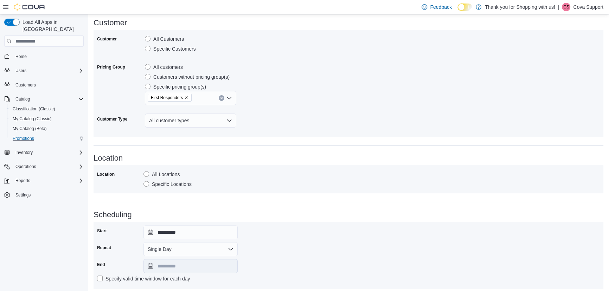
scroll to position [287, 0]
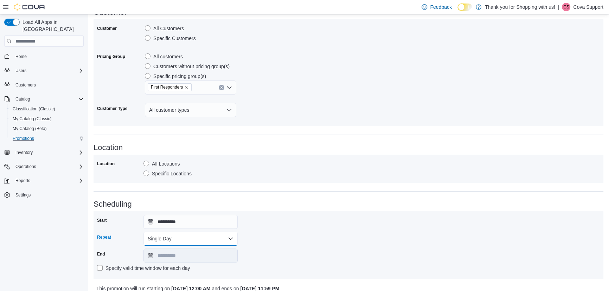
click at [201, 235] on button "Single Day" at bounding box center [190, 239] width 94 height 14
click at [193, 221] on span "Reoccurring Weekly" at bounding box center [195, 224] width 80 height 8
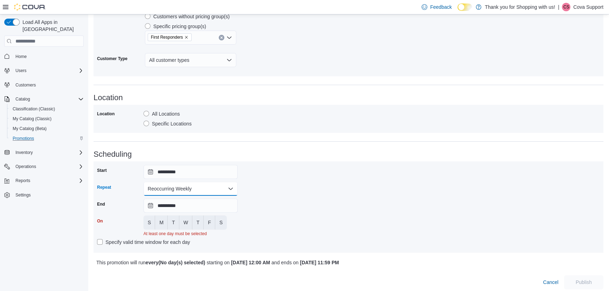
scroll to position [341, 0]
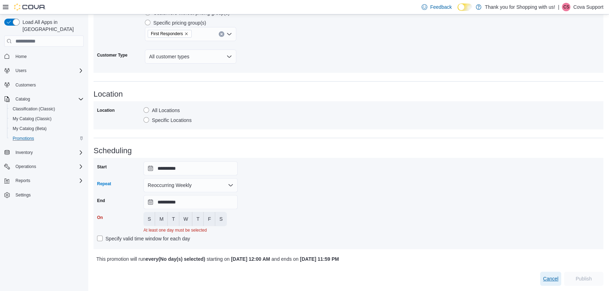
click at [558, 280] on span "Cancel" at bounding box center [549, 278] width 15 height 7
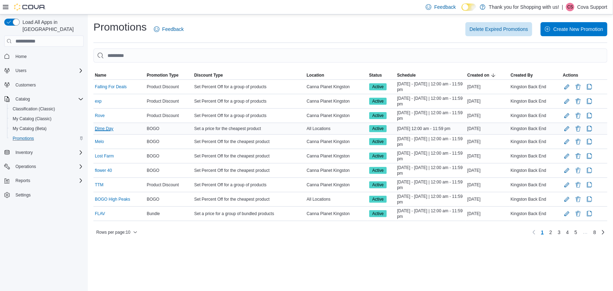
click at [102, 129] on link "Dime Day" at bounding box center [104, 129] width 19 height 6
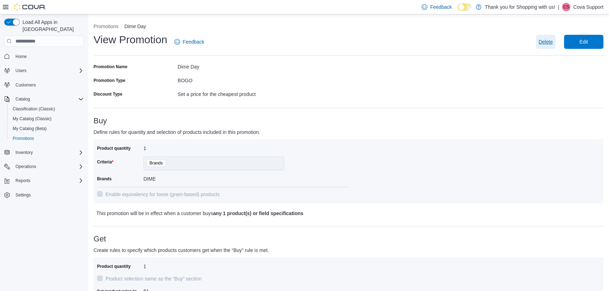
click at [545, 43] on span "Delete" at bounding box center [545, 41] width 14 height 7
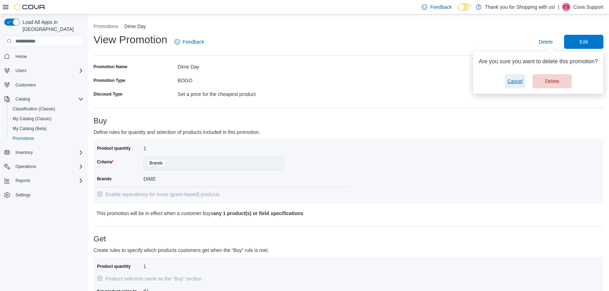
click at [507, 82] on button "Cancel" at bounding box center [514, 81] width 21 height 14
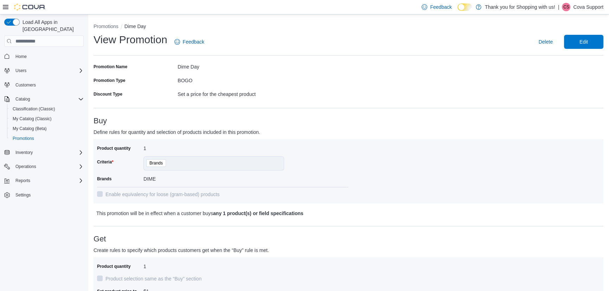
click at [103, 30] on li "Promotions" at bounding box center [108, 26] width 31 height 7
click at [103, 26] on button "Promotions" at bounding box center [105, 27] width 25 height 6
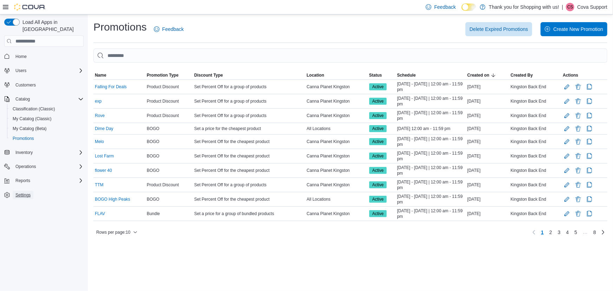
click at [24, 192] on span "Settings" at bounding box center [22, 195] width 15 height 6
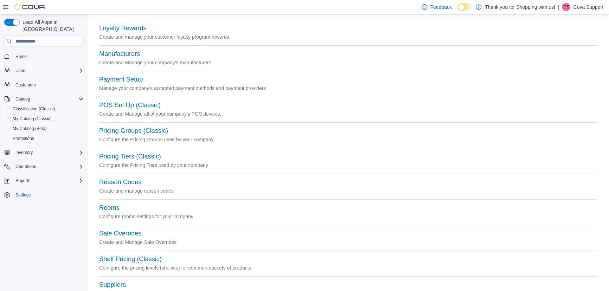
scroll to position [191, 0]
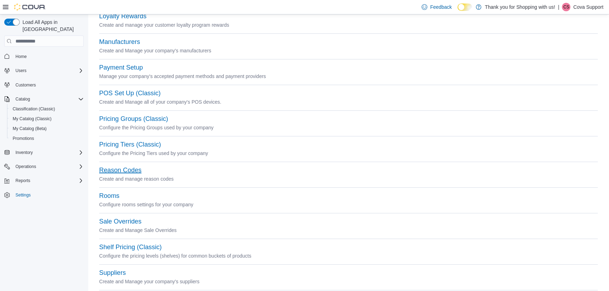
click at [118, 172] on button "Reason Codes" at bounding box center [120, 170] width 42 height 7
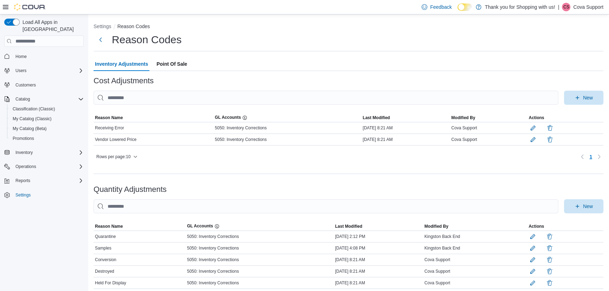
drag, startPoint x: 170, startPoint y: 62, endPoint x: 280, endPoint y: 48, distance: 110.8
click at [170, 61] on span "Point Of Sale" at bounding box center [171, 64] width 31 height 14
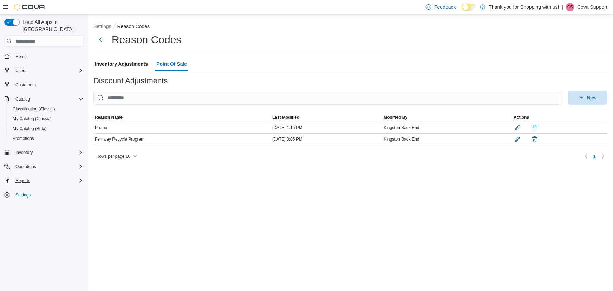
click at [46, 176] on div "Reports" at bounding box center [48, 180] width 71 height 8
click at [28, 226] on link "Reports" at bounding box center [20, 230] width 20 height 8
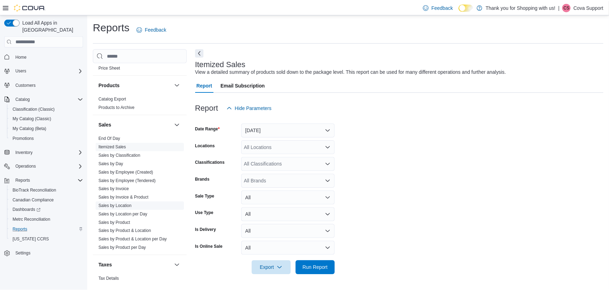
scroll to position [447, 0]
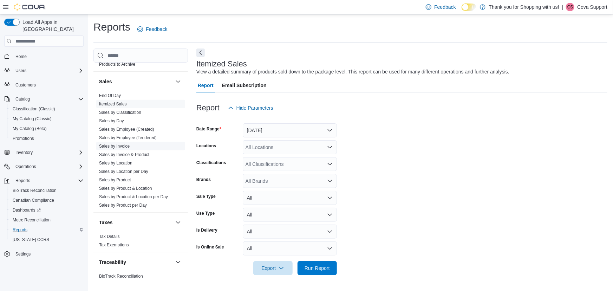
click at [110, 144] on link "Sales by Invoice" at bounding box center [114, 146] width 31 height 5
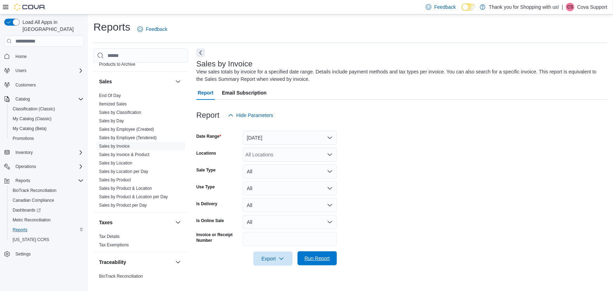
click at [329, 253] on span "Run Report" at bounding box center [317, 258] width 31 height 14
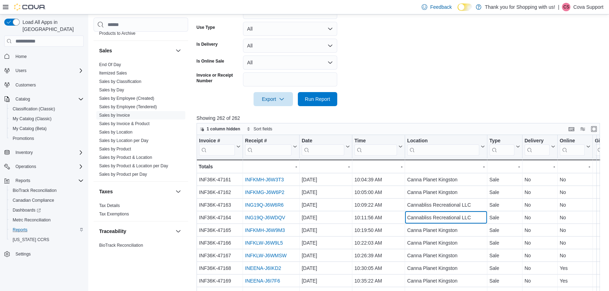
scroll to position [0, 1]
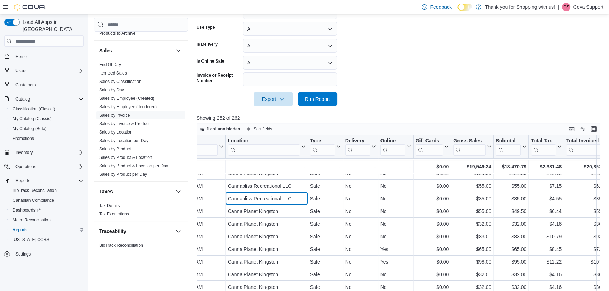
drag, startPoint x: 456, startPoint y: 220, endPoint x: 490, endPoint y: 232, distance: 36.8
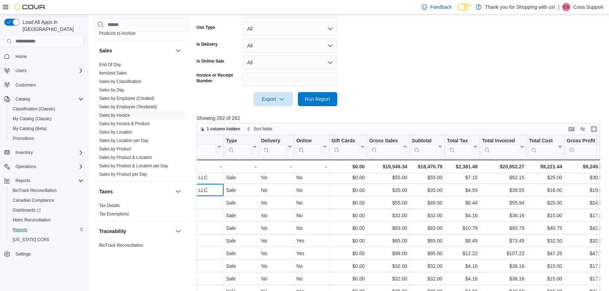
scroll to position [0, 263]
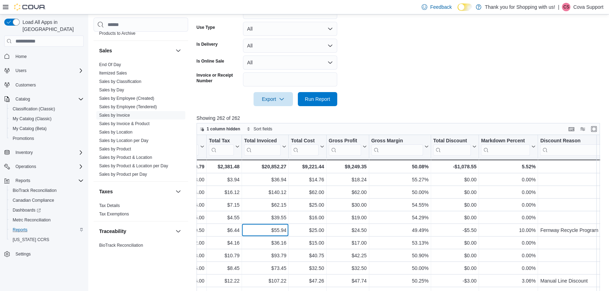
drag, startPoint x: 498, startPoint y: 234, endPoint x: 518, endPoint y: 236, distance: 19.8
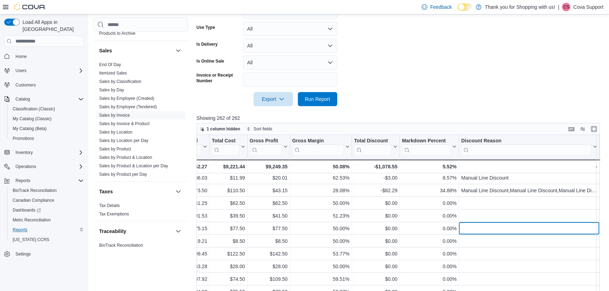
drag, startPoint x: 567, startPoint y: 232, endPoint x: 573, endPoint y: 232, distance: 6.7
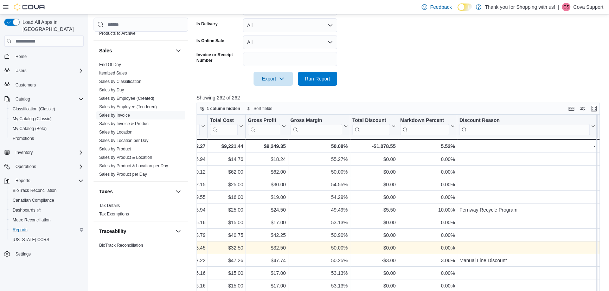
scroll to position [166, 0]
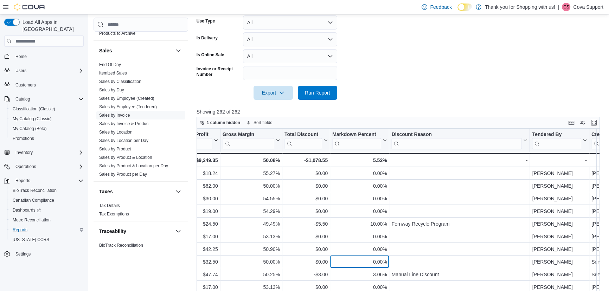
drag, startPoint x: 423, startPoint y: 256, endPoint x: 463, endPoint y: 253, distance: 40.2
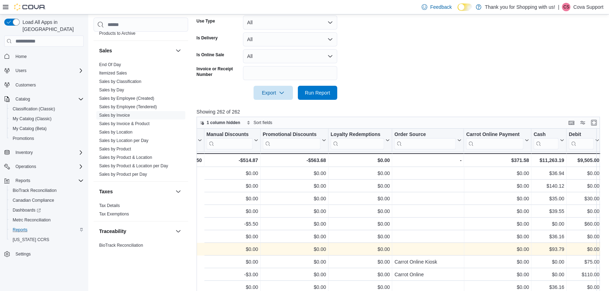
scroll to position [0, 1465]
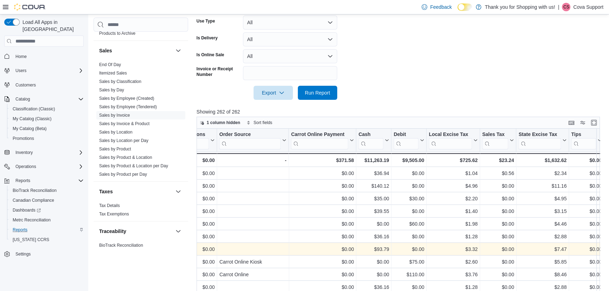
drag, startPoint x: 467, startPoint y: 252, endPoint x: 508, endPoint y: 253, distance: 41.1
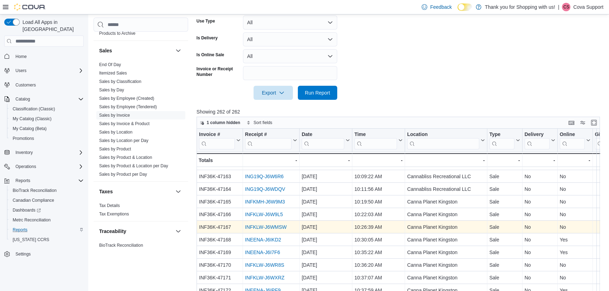
drag, startPoint x: 432, startPoint y: 256, endPoint x: 287, endPoint y: 272, distance: 146.0
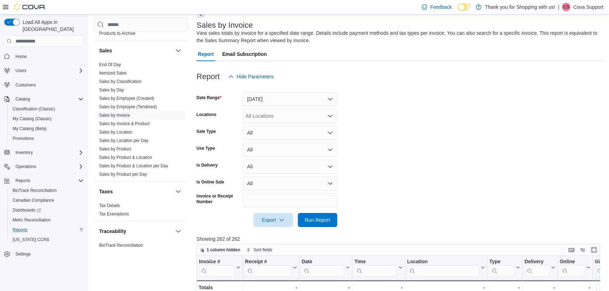
scroll to position [38, 0]
click at [22, 251] on span "Settings" at bounding box center [22, 254] width 15 height 6
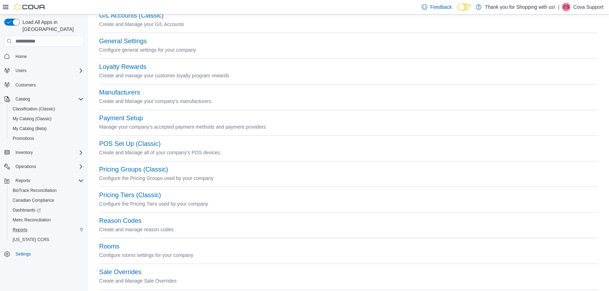
scroll to position [191, 0]
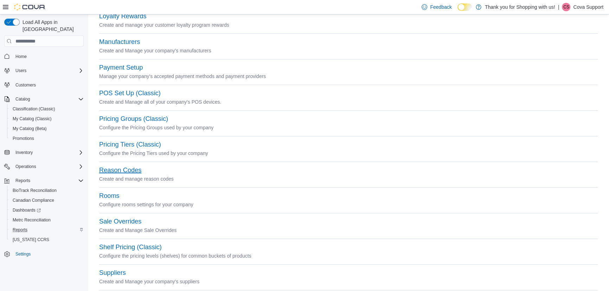
click at [112, 169] on button "Reason Codes" at bounding box center [120, 170] width 42 height 7
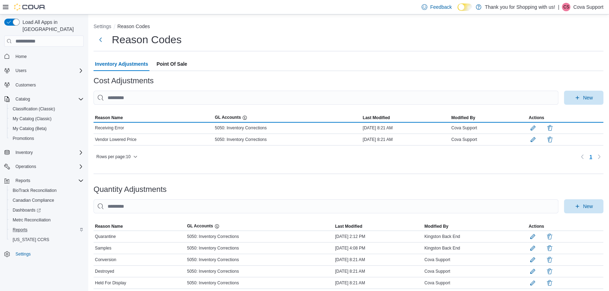
click at [163, 63] on span "Point Of Sale" at bounding box center [171, 64] width 31 height 14
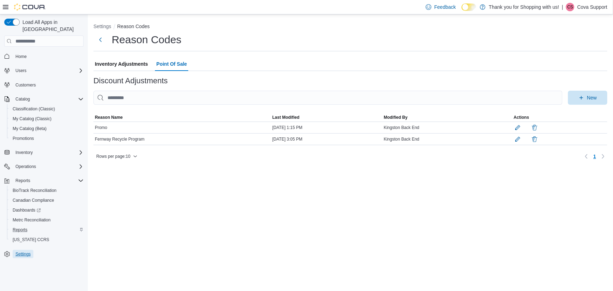
drag, startPoint x: 17, startPoint y: 248, endPoint x: 271, endPoint y: 191, distance: 259.6
click at [17, 251] on span "Settings" at bounding box center [22, 254] width 15 height 6
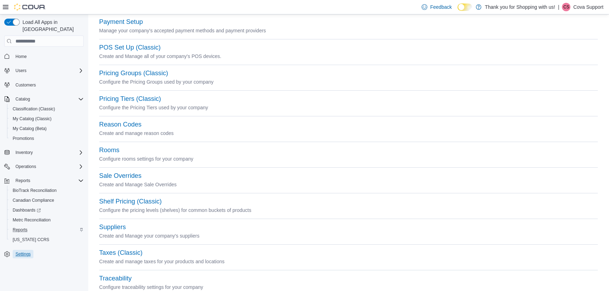
scroll to position [255, 0]
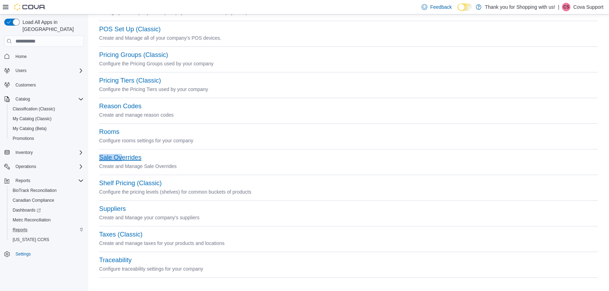
drag, startPoint x: 123, startPoint y: 154, endPoint x: 185, endPoint y: 136, distance: 65.0
click at [122, 154] on button "Sale Overrides" at bounding box center [120, 157] width 42 height 7
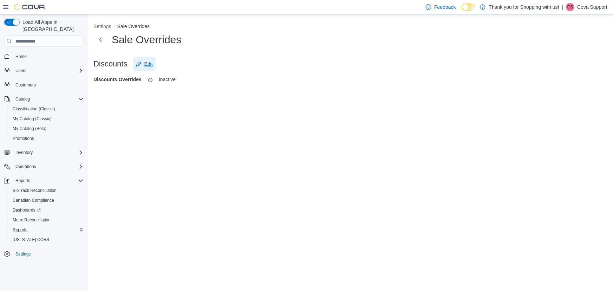
click at [148, 58] on span "Edit" at bounding box center [144, 64] width 17 height 14
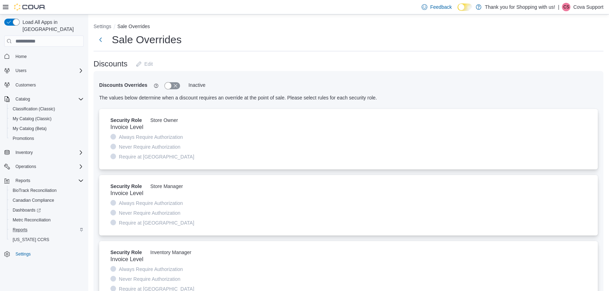
click at [179, 87] on button "button" at bounding box center [171, 85] width 15 height 7
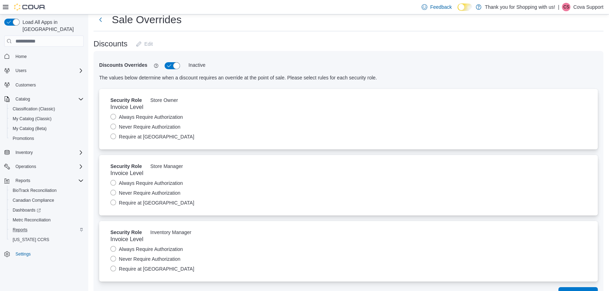
scroll to position [41, 0]
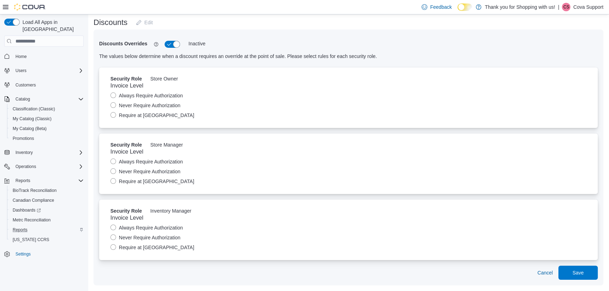
click at [146, 228] on label "Always Require Authorization" at bounding box center [146, 227] width 72 height 8
click at [161, 248] on label "Require at Threshold" at bounding box center [152, 247] width 84 height 8
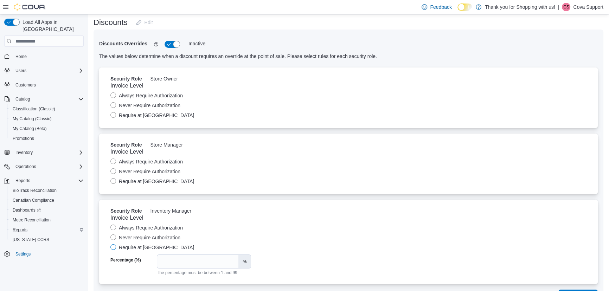
scroll to position [65, 0]
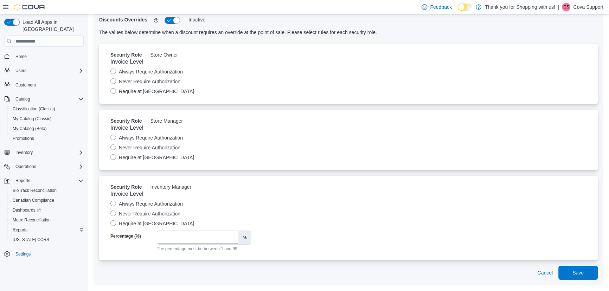
click at [184, 242] on input "*" at bounding box center [197, 237] width 81 height 13
type input "**"
click at [289, 211] on div "Never Require Authorization" at bounding box center [348, 213] width 476 height 8
click at [152, 209] on div "Always Require Authorization Never Require Authorization Require at Threshold" at bounding box center [348, 214] width 476 height 28
click at [152, 213] on label "Never Require Authorization" at bounding box center [145, 213] width 70 height 8
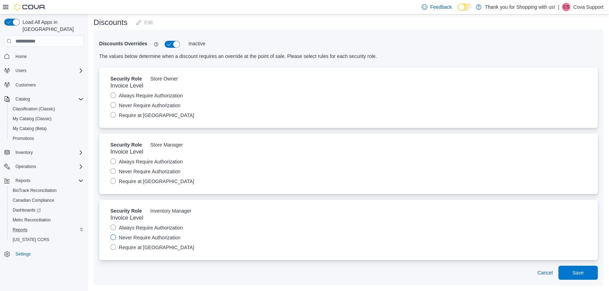
scroll to position [41, 0]
click at [552, 277] on span "Cancel" at bounding box center [544, 273] width 15 height 14
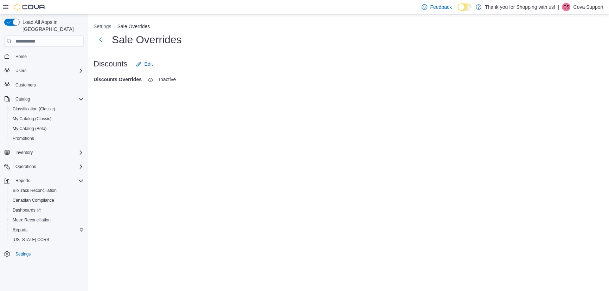
scroll to position [0, 0]
click at [102, 25] on button "Settings" at bounding box center [102, 27] width 18 height 6
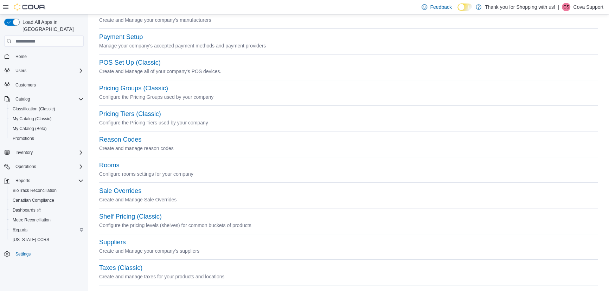
scroll to position [223, 0]
click at [127, 137] on button "Reason Codes" at bounding box center [120, 138] width 42 height 7
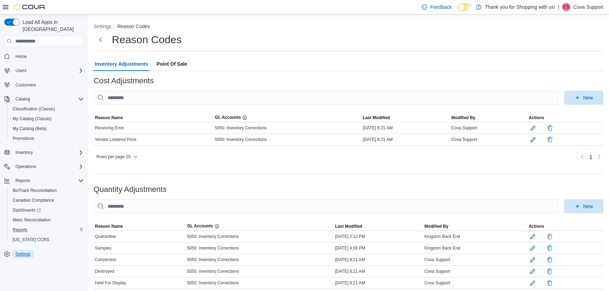
click at [25, 250] on span "Settings" at bounding box center [22, 254] width 15 height 8
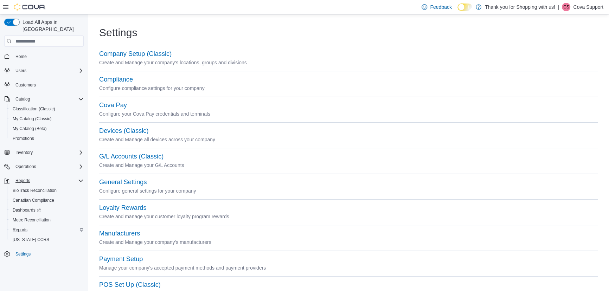
click at [55, 176] on div "Reports" at bounding box center [48, 180] width 71 height 8
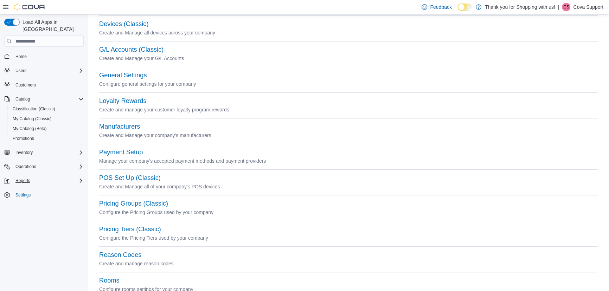
scroll to position [96, 0]
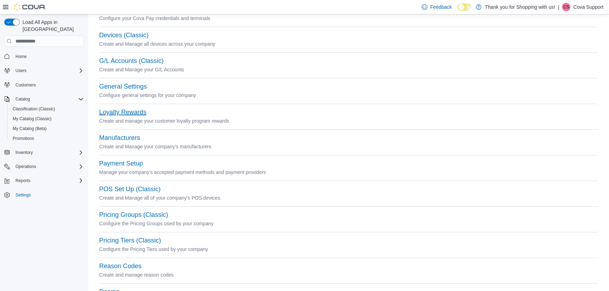
click at [128, 112] on button "Loyalty Rewards" at bounding box center [122, 112] width 47 height 7
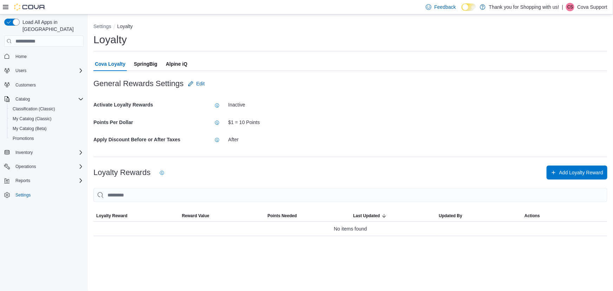
click at [179, 61] on span "Alpine iQ" at bounding box center [176, 64] width 21 height 14
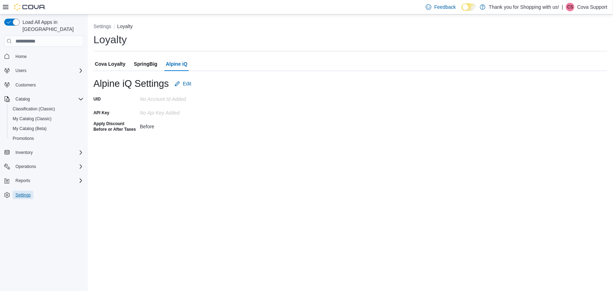
drag, startPoint x: 19, startPoint y: 186, endPoint x: 25, endPoint y: 181, distance: 7.2
click at [19, 192] on span "Settings" at bounding box center [22, 195] width 15 height 6
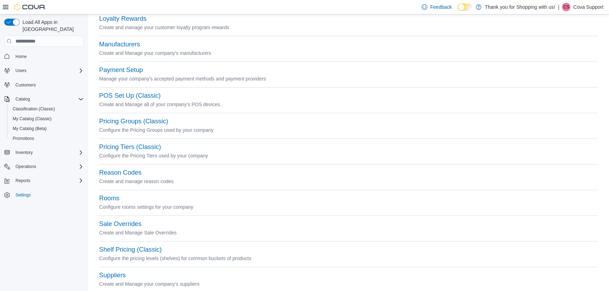
scroll to position [191, 0]
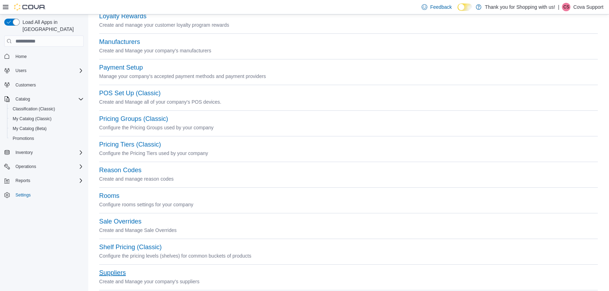
click at [118, 271] on button "Suppliers" at bounding box center [112, 272] width 27 height 7
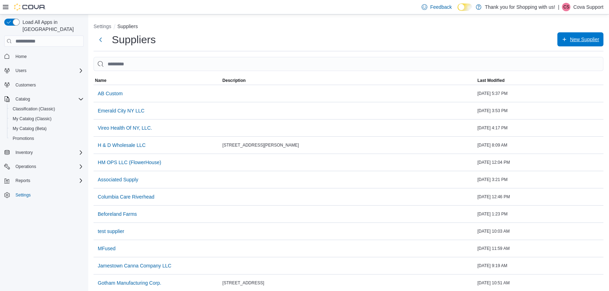
click at [581, 42] on span "New Supplier" at bounding box center [580, 39] width 38 height 14
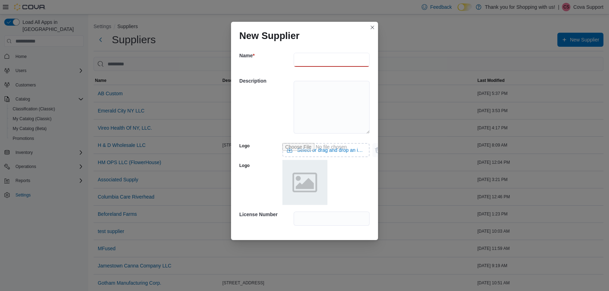
click at [315, 60] on input "text" at bounding box center [331, 60] width 76 height 14
click at [278, 111] on div "Description" at bounding box center [304, 106] width 130 height 68
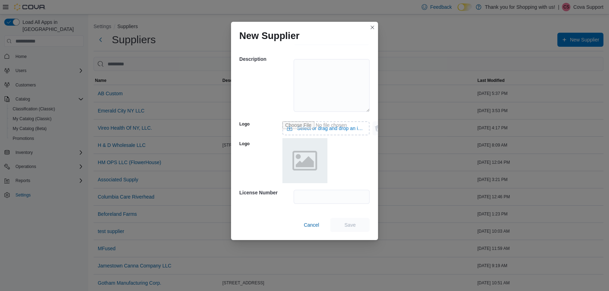
scroll to position [32, 0]
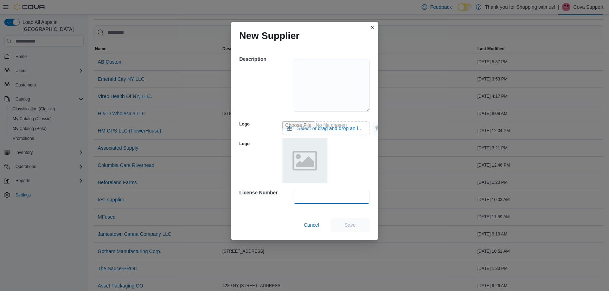
click at [319, 197] on input "text" at bounding box center [331, 197] width 76 height 14
type input "*******"
click at [309, 226] on span "Cancel" at bounding box center [311, 224] width 15 height 7
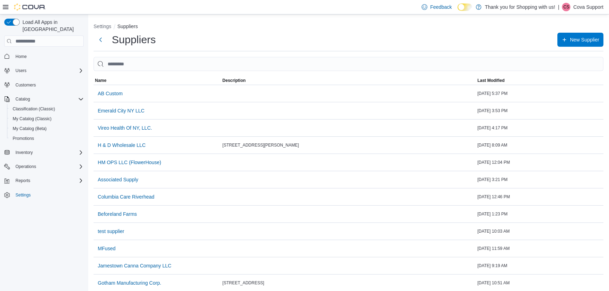
click at [28, 192] on div "Settings" at bounding box center [43, 194] width 79 height 13
click at [27, 192] on span "Settings" at bounding box center [22, 195] width 15 height 6
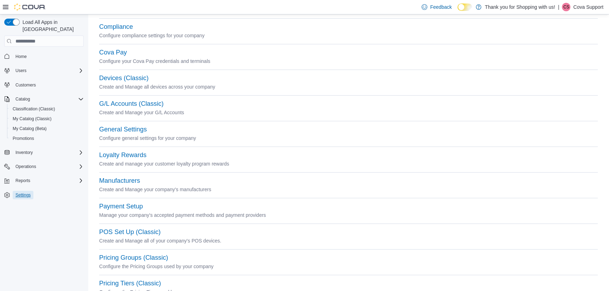
scroll to position [64, 0]
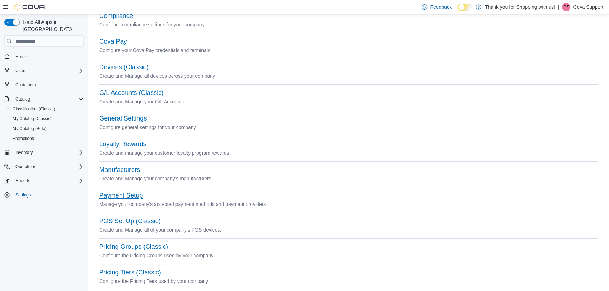
click at [127, 196] on button "Payment Setup" at bounding box center [121, 195] width 44 height 7
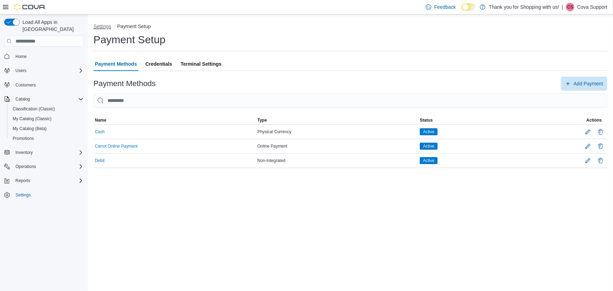
click at [105, 26] on button "Settings" at bounding box center [102, 27] width 18 height 6
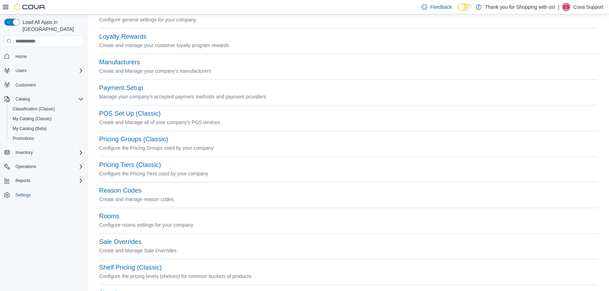
scroll to position [191, 0]
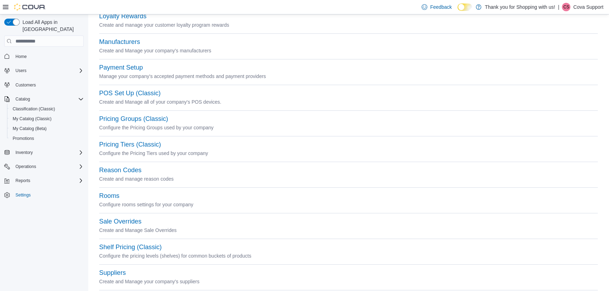
click at [140, 149] on p "Configure the Pricing Tiers used by your company" at bounding box center [348, 153] width 498 height 8
click at [143, 147] on button "Pricing Tiers (Classic)" at bounding box center [130, 144] width 62 height 7
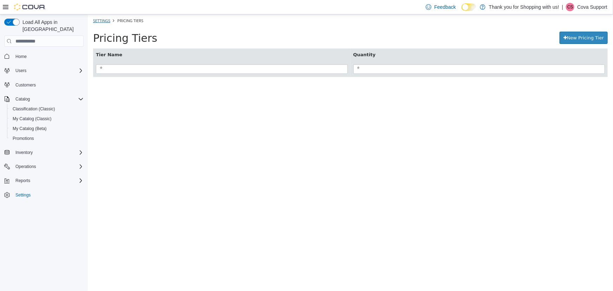
click at [104, 24] on ol "Settings Pricing Tiers" at bounding box center [349, 20] width 525 height 13
click at [104, 20] on link "Settings" at bounding box center [101, 20] width 17 height 5
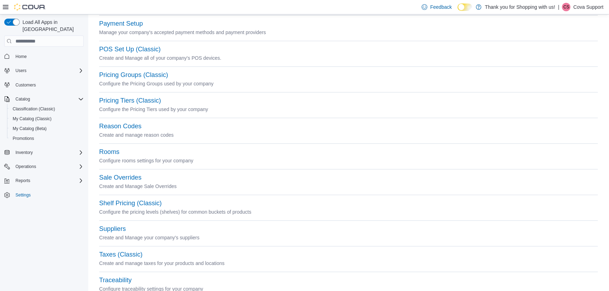
scroll to position [257, 0]
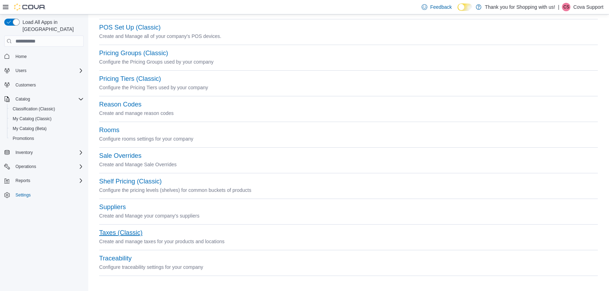
click at [130, 232] on button "Taxes (Classic)" at bounding box center [120, 232] width 43 height 7
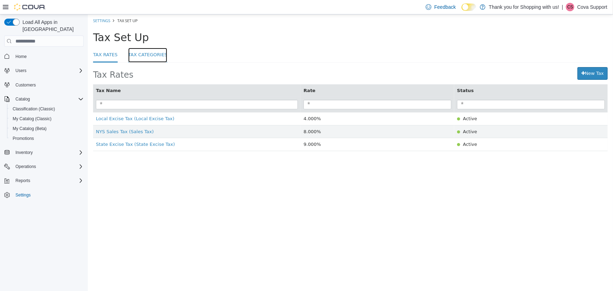
click at [149, 58] on link "Tax Categories" at bounding box center [147, 55] width 39 height 15
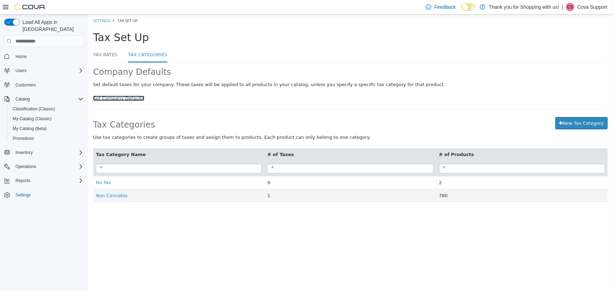
click at [126, 100] on link "Set Company Defaults" at bounding box center [118, 98] width 51 height 5
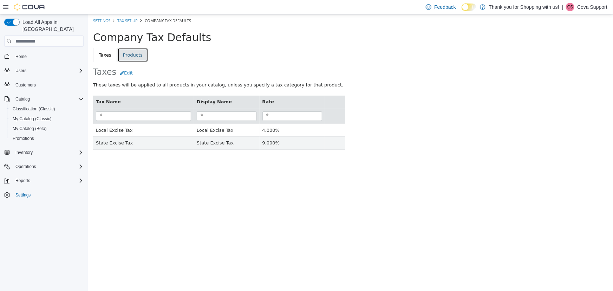
click at [121, 50] on link "Products" at bounding box center [132, 55] width 31 height 15
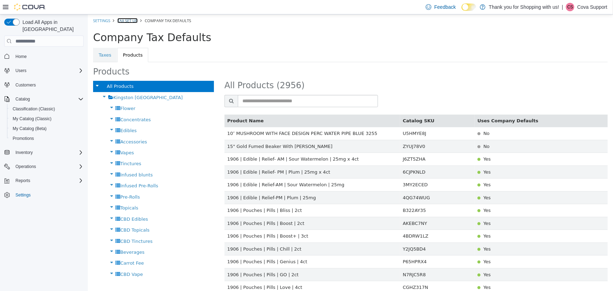
click at [123, 19] on link "Tax Set Up" at bounding box center [127, 20] width 20 height 5
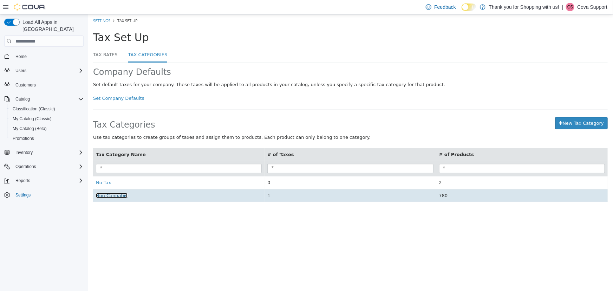
click at [119, 197] on span "Non Cannabis" at bounding box center [112, 195] width 32 height 5
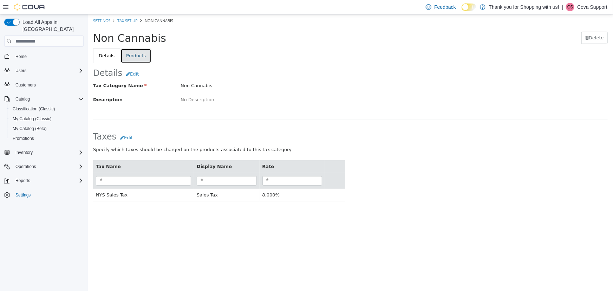
click at [137, 52] on link "Products" at bounding box center [135, 55] width 31 height 15
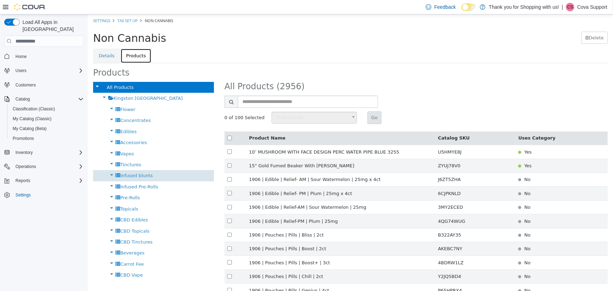
scroll to position [32, 0]
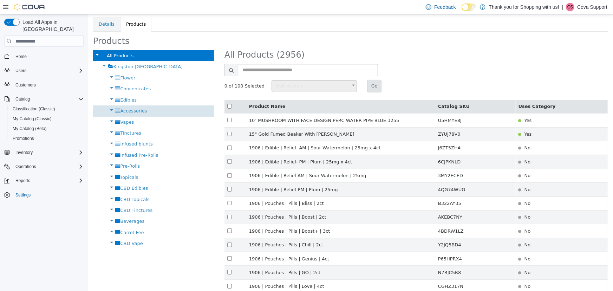
click at [125, 111] on span "Accessories" at bounding box center [133, 110] width 27 height 5
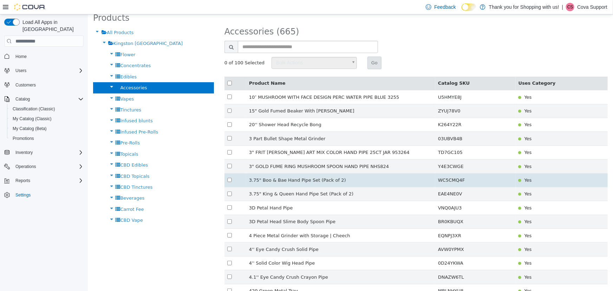
scroll to position [32, 0]
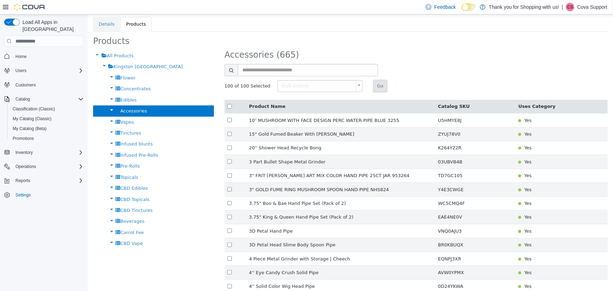
type input "******"
click at [562, 90] on div "100 of 100 Selected Assign To Category ****** Go" at bounding box center [415, 86] width 383 height 13
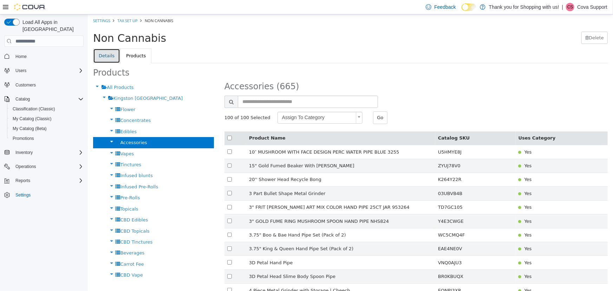
drag, startPoint x: 100, startPoint y: 58, endPoint x: 122, endPoint y: 51, distance: 23.4
click at [100, 57] on link "Details" at bounding box center [106, 55] width 27 height 15
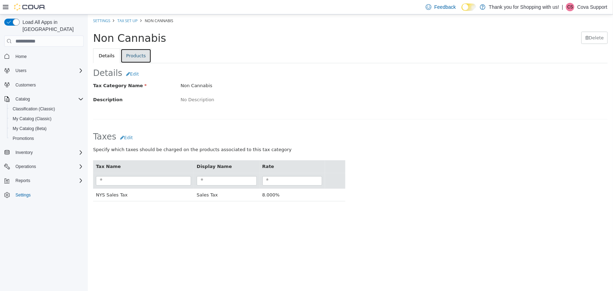
click at [141, 56] on link "Products" at bounding box center [135, 55] width 31 height 15
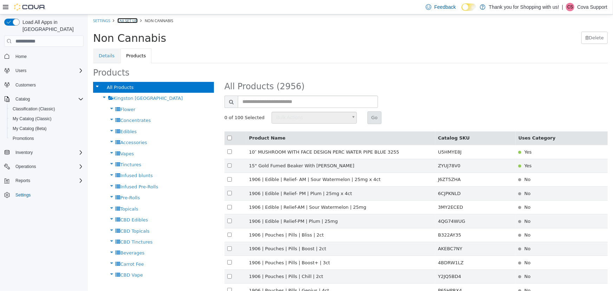
click at [123, 21] on link "Tax Set Up" at bounding box center [127, 20] width 20 height 5
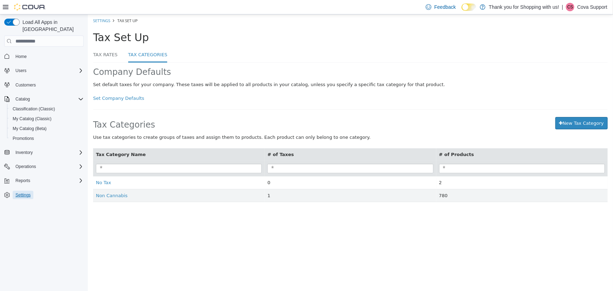
click at [15, 192] on span "Settings" at bounding box center [22, 195] width 15 height 6
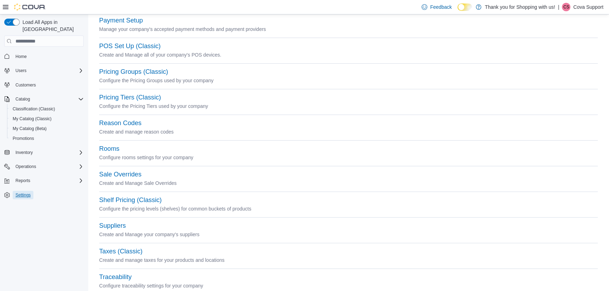
scroll to position [255, 0]
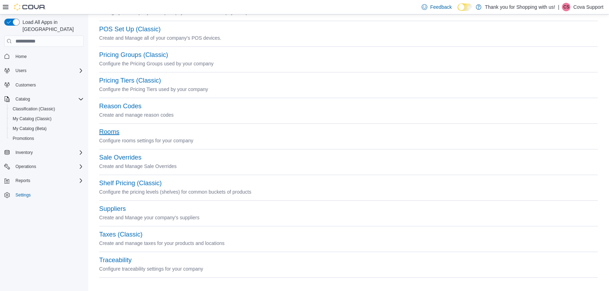
click at [109, 131] on button "Rooms" at bounding box center [109, 131] width 20 height 7
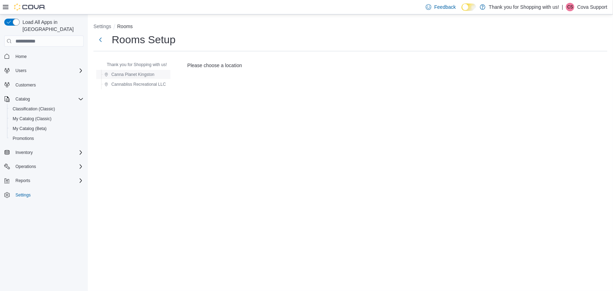
click at [139, 71] on span "Canna Planet Kingston" at bounding box center [129, 74] width 50 height 8
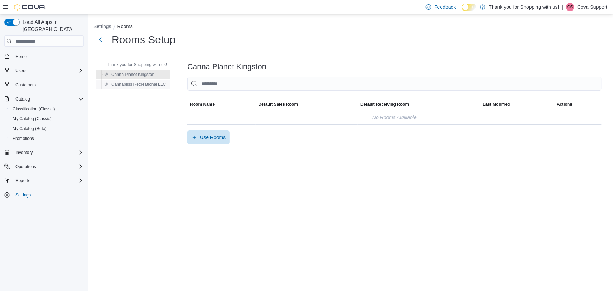
click at [141, 83] on span "Cannabliss Recreational LLC" at bounding box center [138, 85] width 54 height 6
click at [419, 182] on div "Settings Rooms Rooms Setup Thank you for Shopping with us! Canna Planet Kingsto…" at bounding box center [350, 152] width 525 height 276
drag, startPoint x: 17, startPoint y: 188, endPoint x: 80, endPoint y: 175, distance: 64.4
click at [17, 192] on span "Settings" at bounding box center [22, 195] width 15 height 6
